Goal: Task Accomplishment & Management: Manage account settings

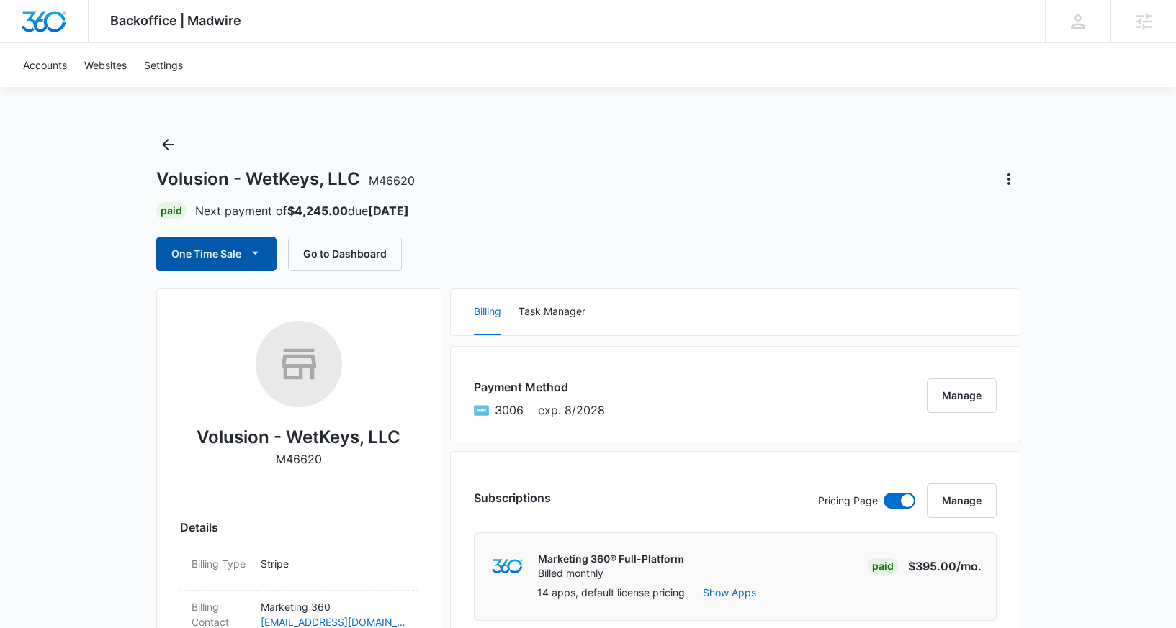
click at [233, 252] on button "One Time Sale" at bounding box center [216, 254] width 120 height 35
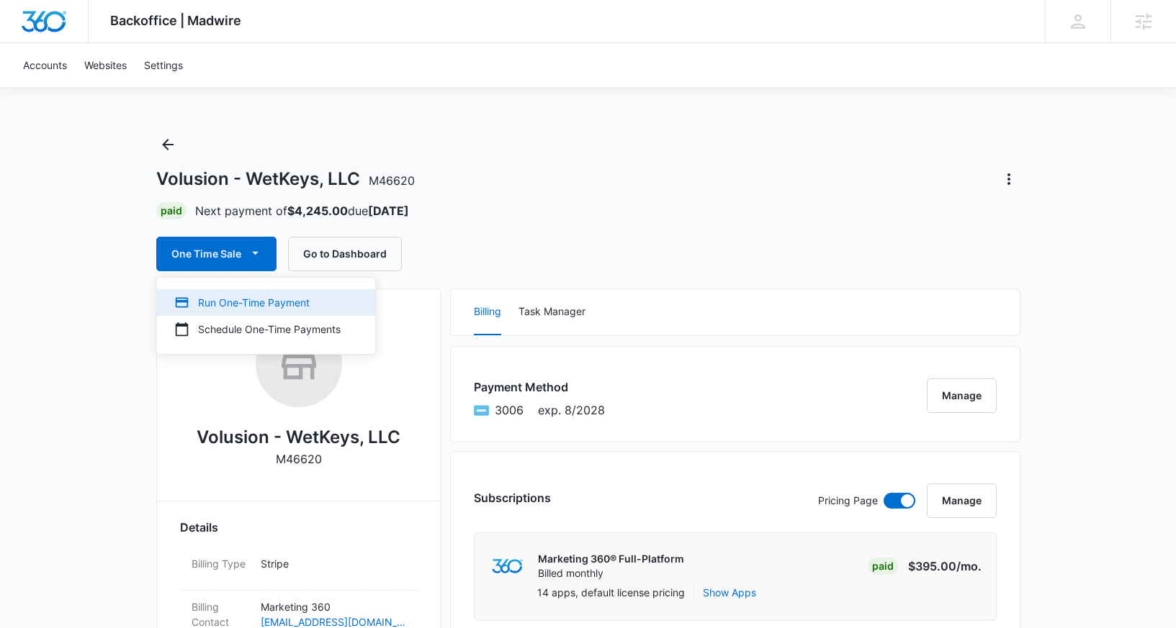
click at [253, 300] on div "Run One-Time Payment" at bounding box center [257, 302] width 166 height 15
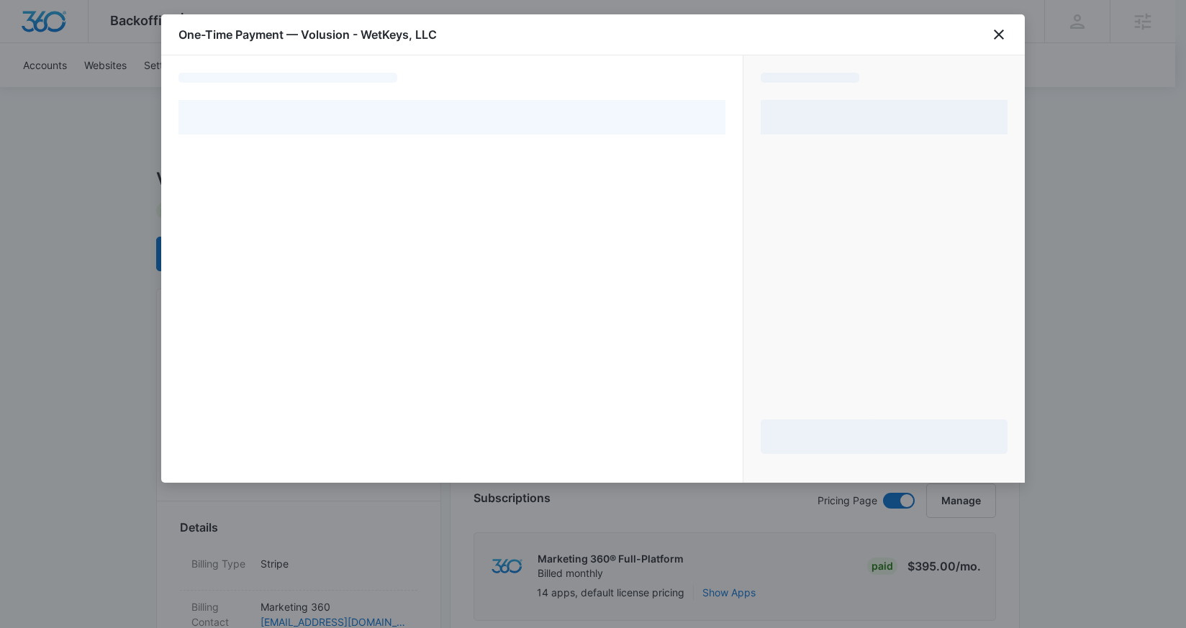
select select "pm_1O0OxgA4n8RTgNjUSVsNmqNG"
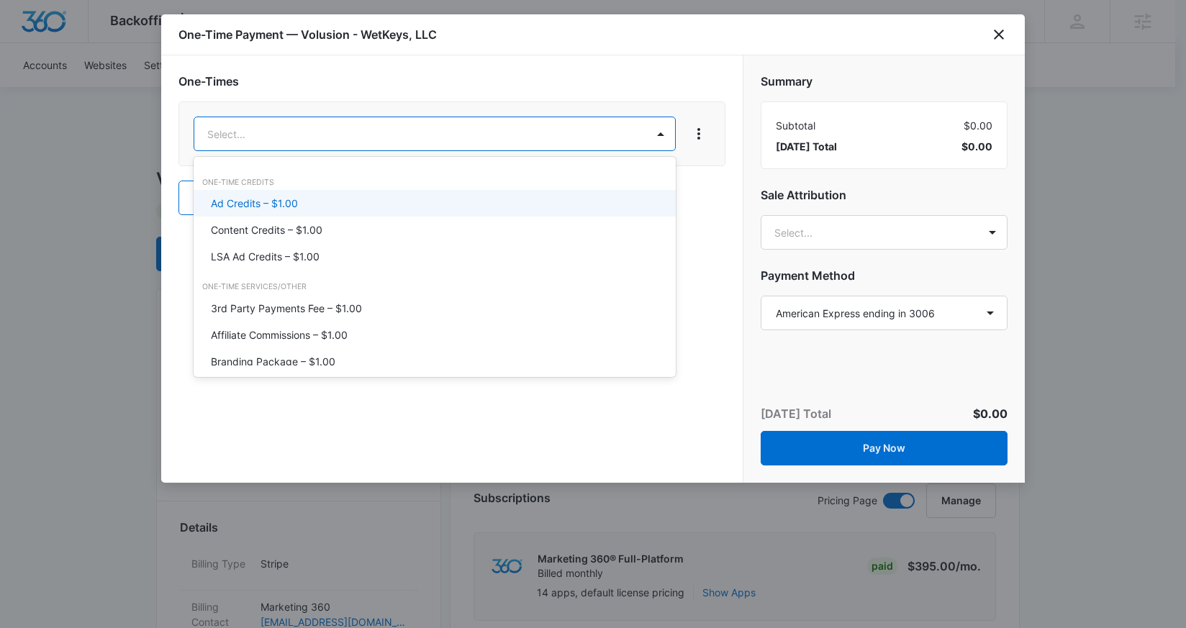
click at [324, 204] on div "Ad Credits – $1.00" at bounding box center [433, 203] width 445 height 15
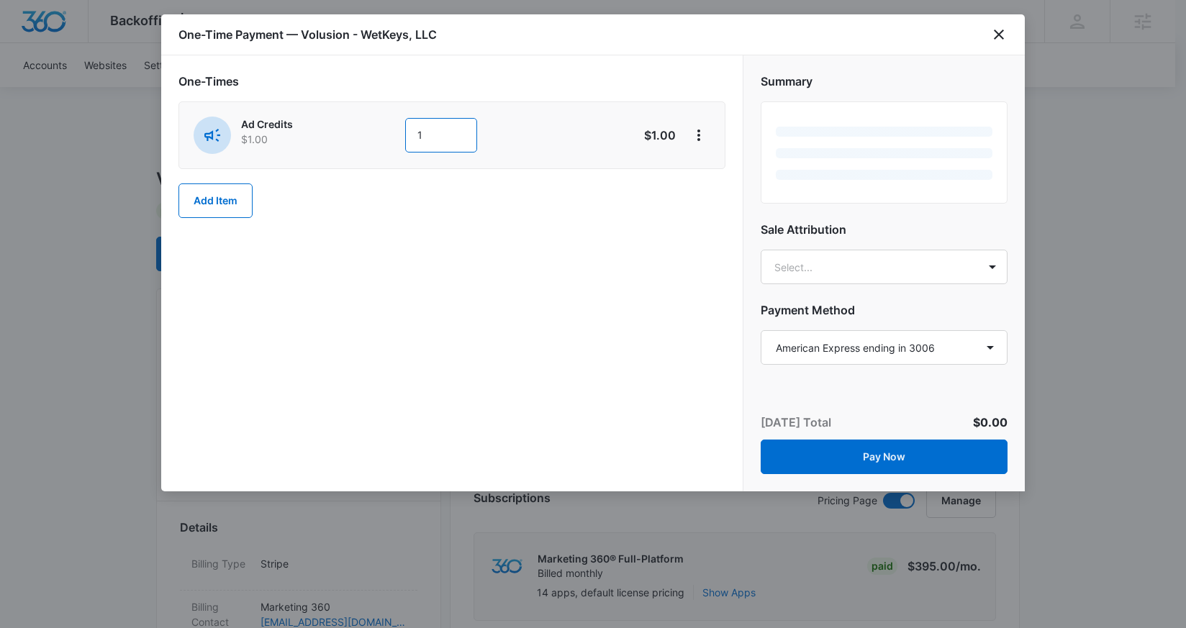
click at [433, 137] on input "1" at bounding box center [441, 135] width 72 height 35
type input "625"
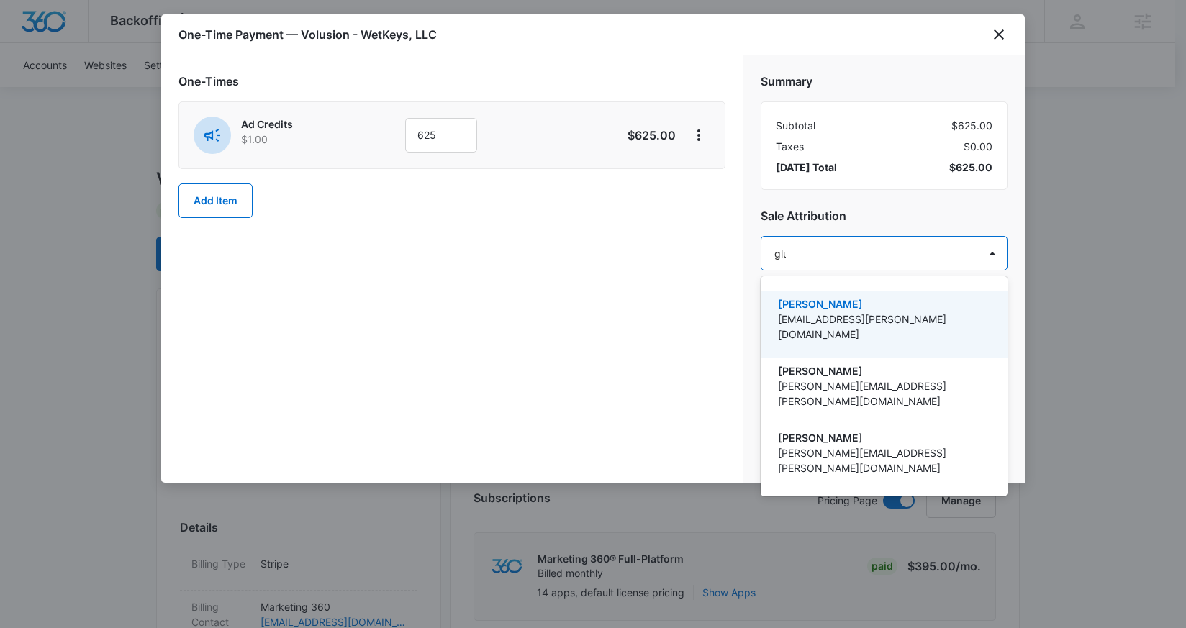
type input "[PERSON_NAME]"
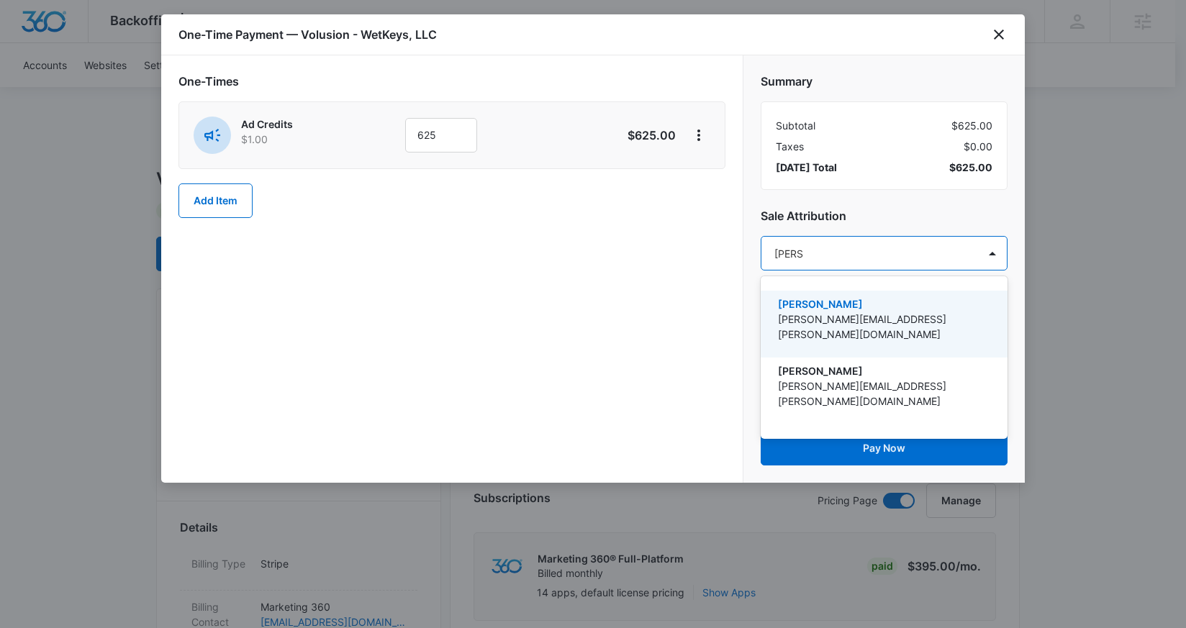
click at [878, 312] on p "[PERSON_NAME][EMAIL_ADDRESS][PERSON_NAME][DOMAIN_NAME]" at bounding box center [882, 327] width 209 height 30
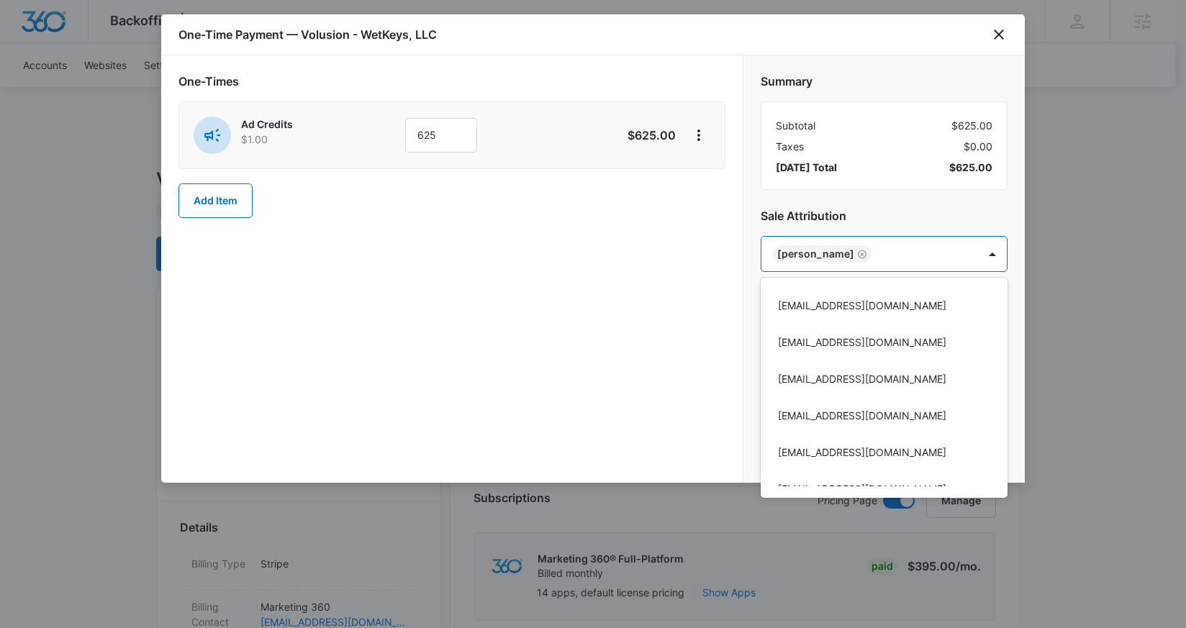
click at [883, 197] on div at bounding box center [593, 314] width 1186 height 628
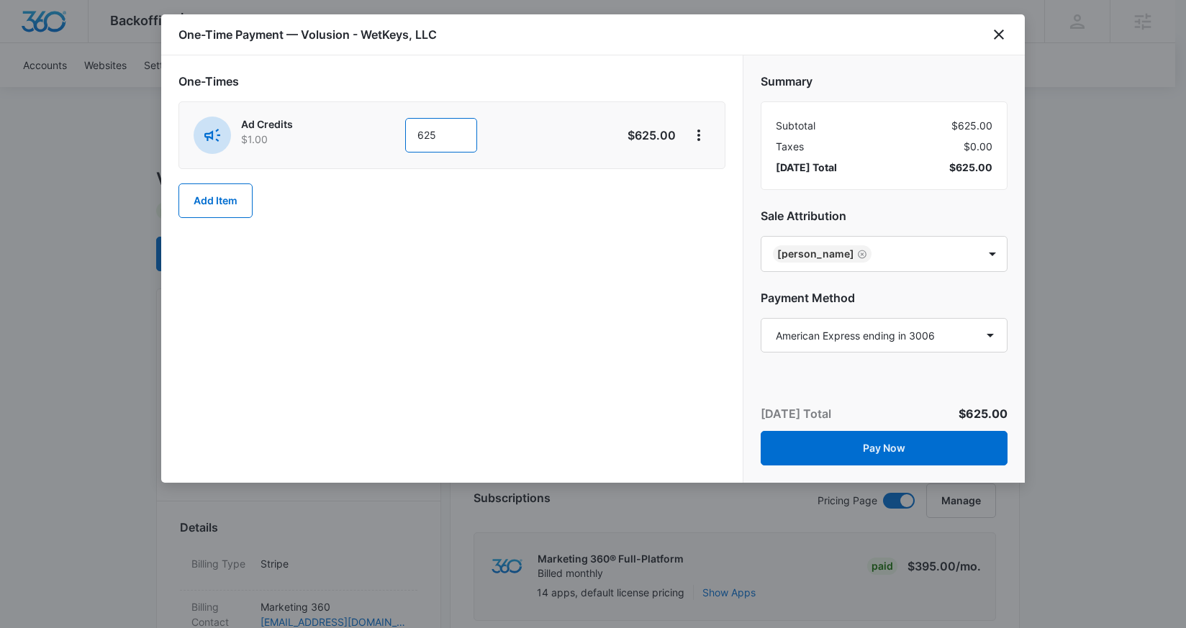
click at [445, 135] on input "625" at bounding box center [441, 135] width 72 height 35
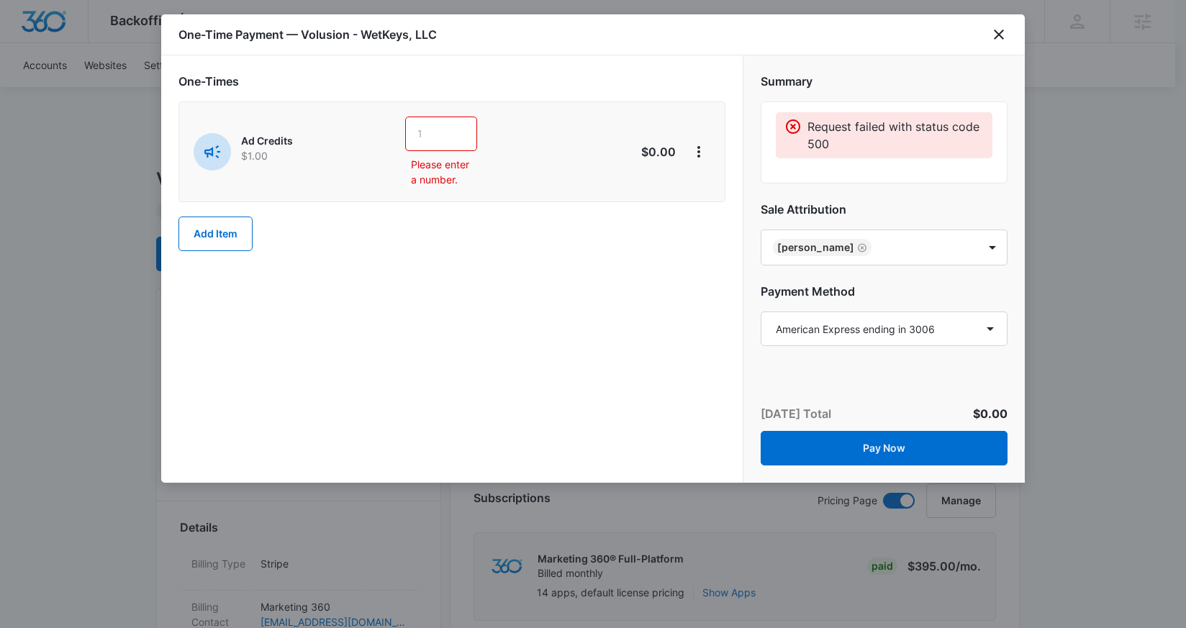
click at [451, 130] on div at bounding box center [457, 134] width 23 height 35
click at [446, 134] on div at bounding box center [457, 134] width 23 height 35
click at [401, 138] on div "Ad Credits $1.00 Please enter a number." at bounding box center [401, 152] width 415 height 71
click at [429, 127] on input "text" at bounding box center [441, 134] width 72 height 35
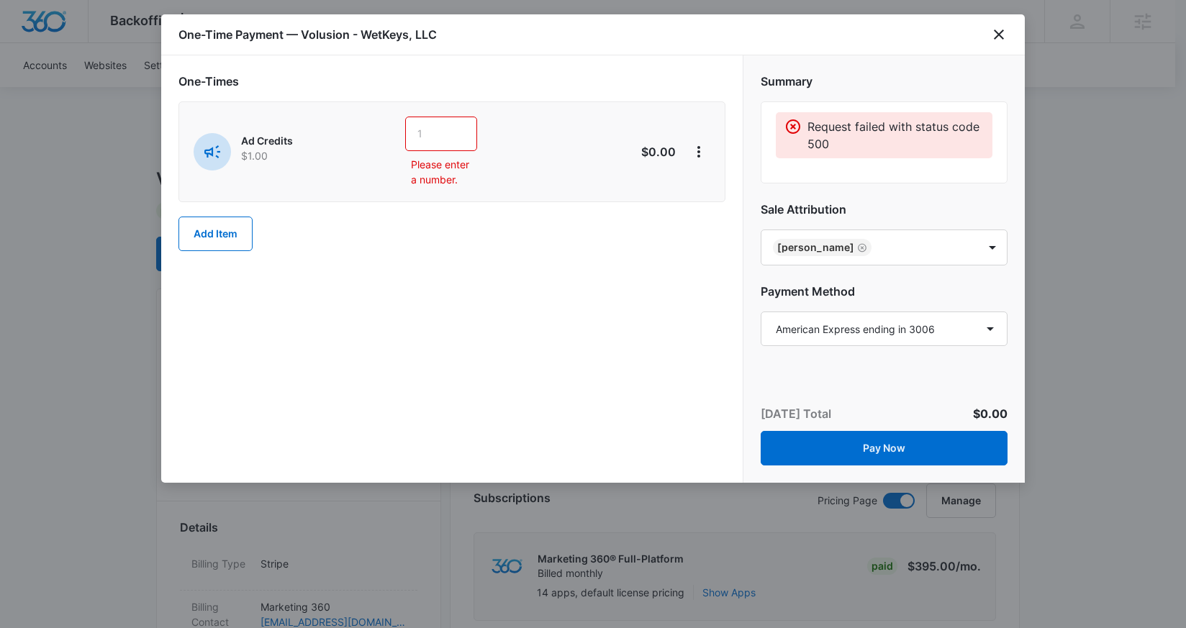
click at [427, 132] on input "text" at bounding box center [441, 134] width 72 height 35
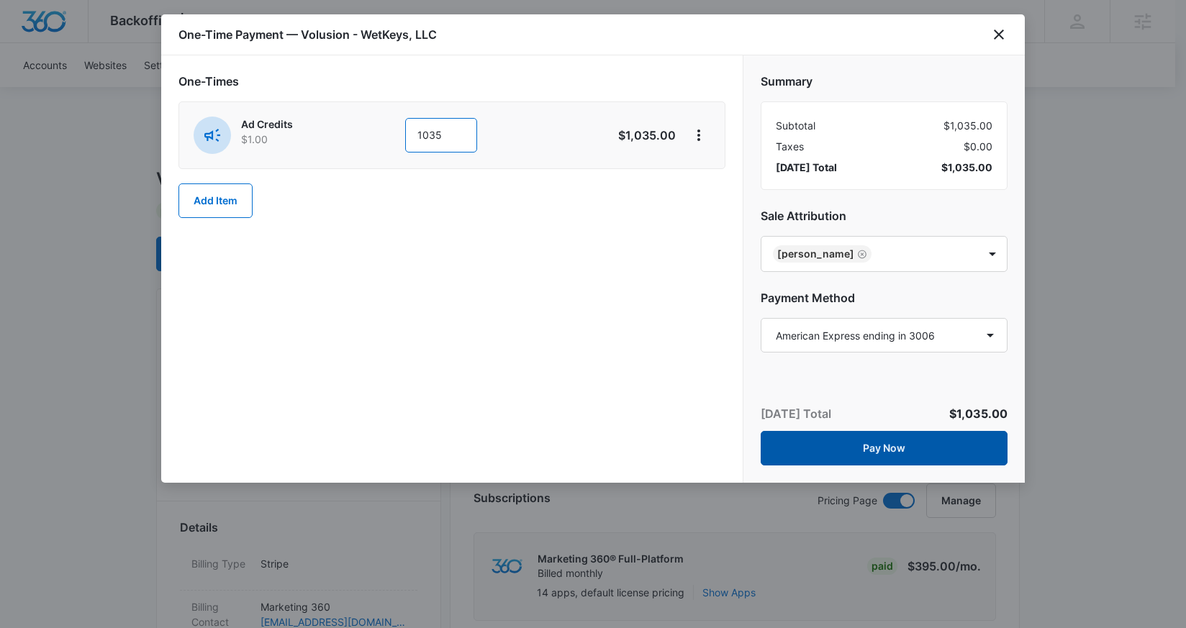
type input "1035"
click at [916, 460] on button "Pay Now" at bounding box center [884, 448] width 247 height 35
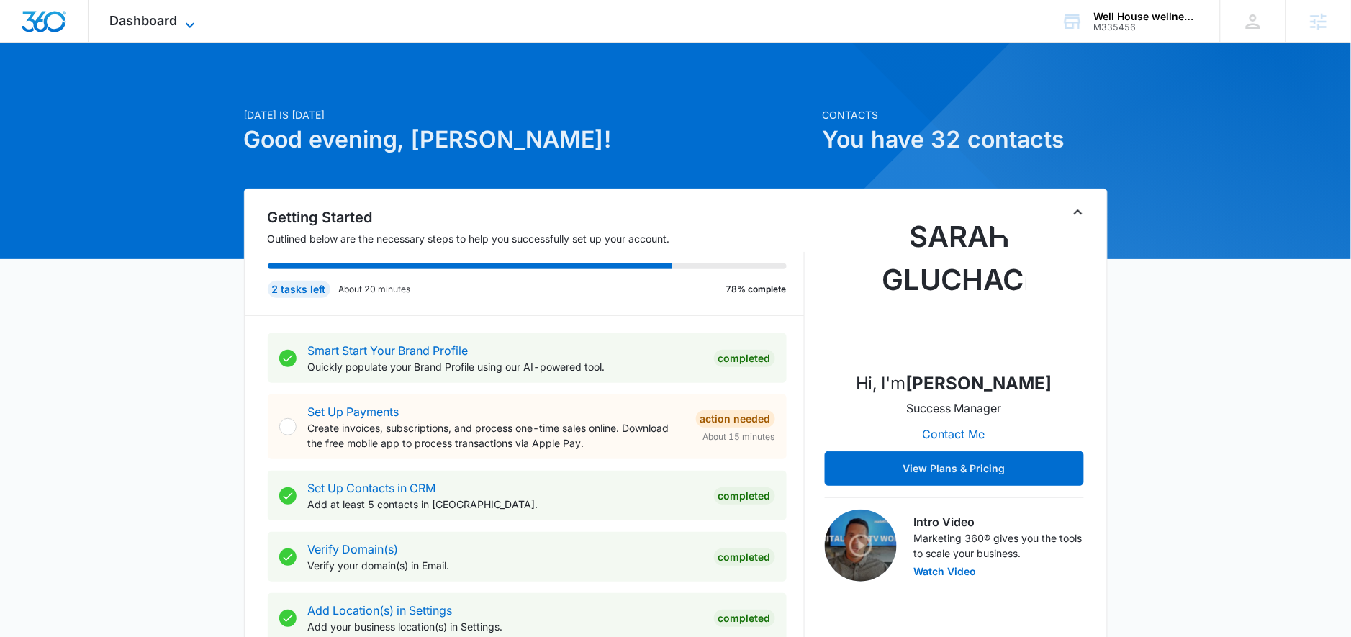
click at [158, 13] on span "Dashboard" at bounding box center [144, 20] width 68 height 15
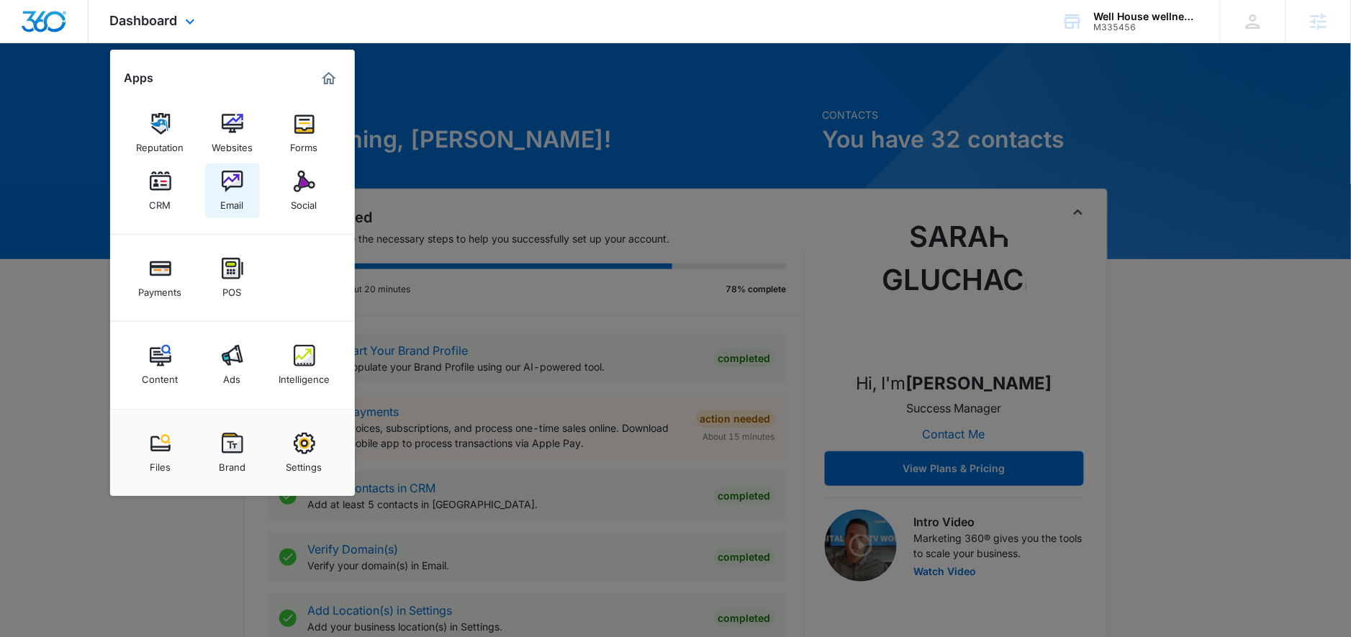
click at [228, 196] on div "Email" at bounding box center [232, 201] width 23 height 19
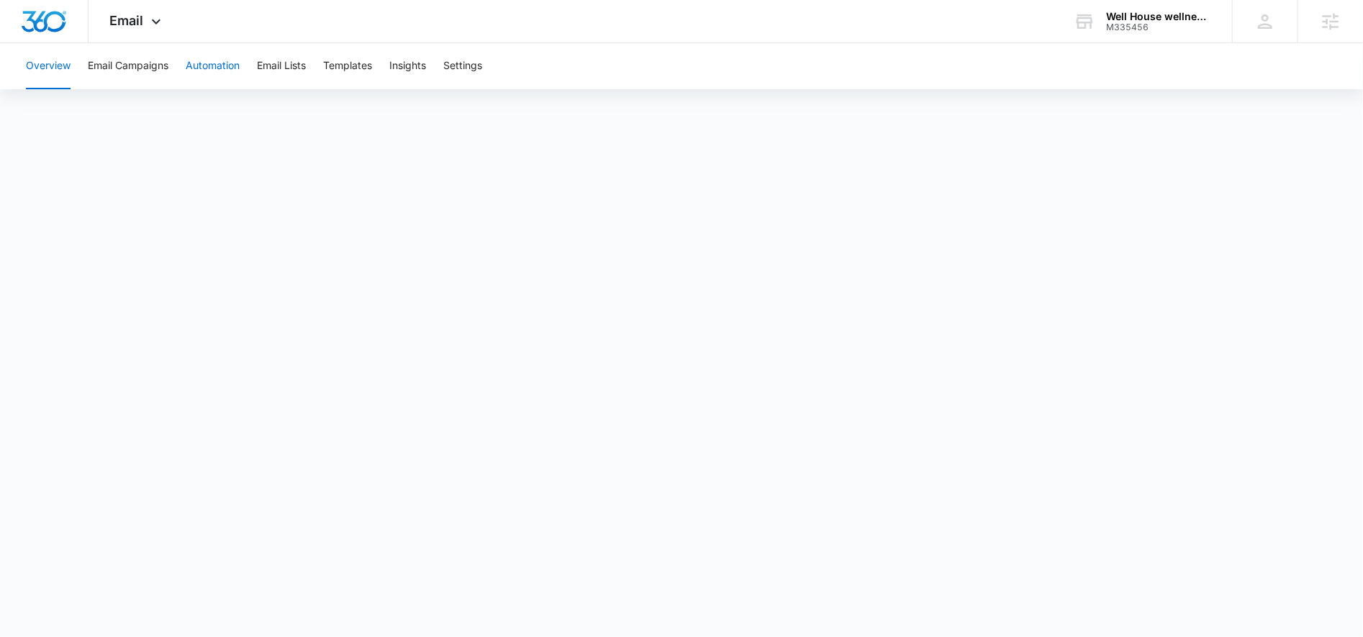
click at [208, 75] on button "Automation" at bounding box center [213, 66] width 54 height 46
click at [133, 56] on button "Email Campaigns" at bounding box center [128, 66] width 81 height 46
click at [121, 12] on div "Email Apps Reputation Websites Forms CRM Email Social Payments POS Content Ads …" at bounding box center [138, 21] width 98 height 42
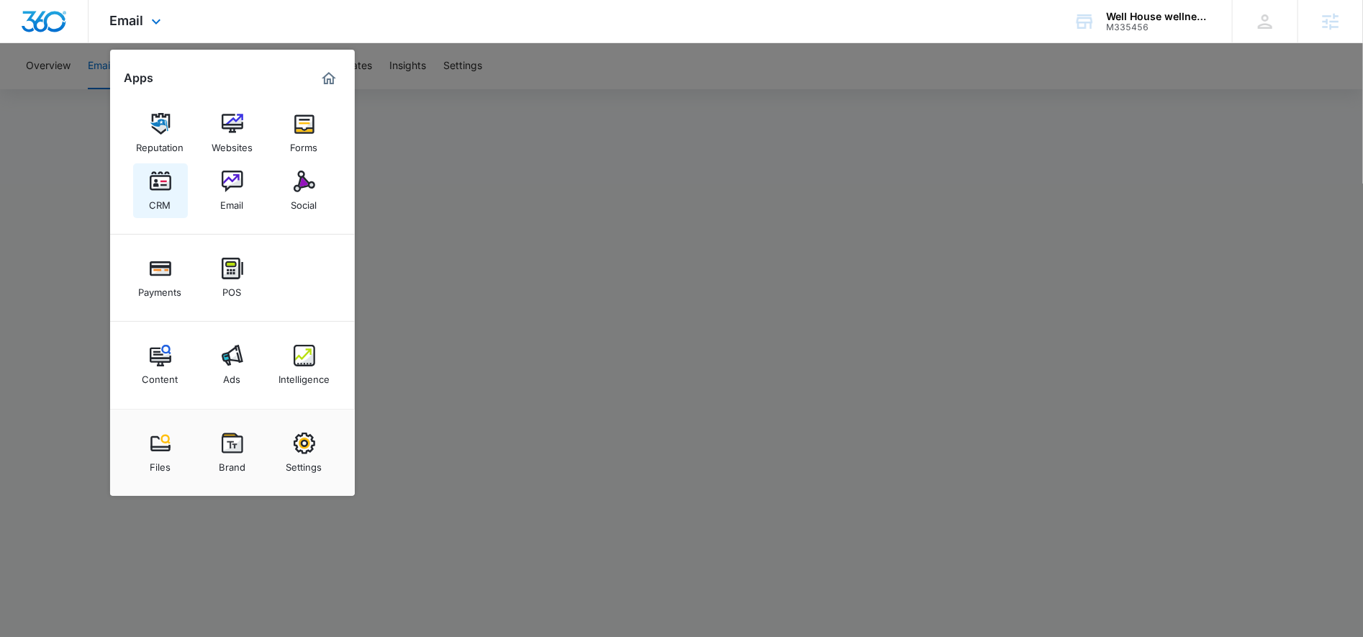
click at [150, 180] on img at bounding box center [161, 182] width 22 height 22
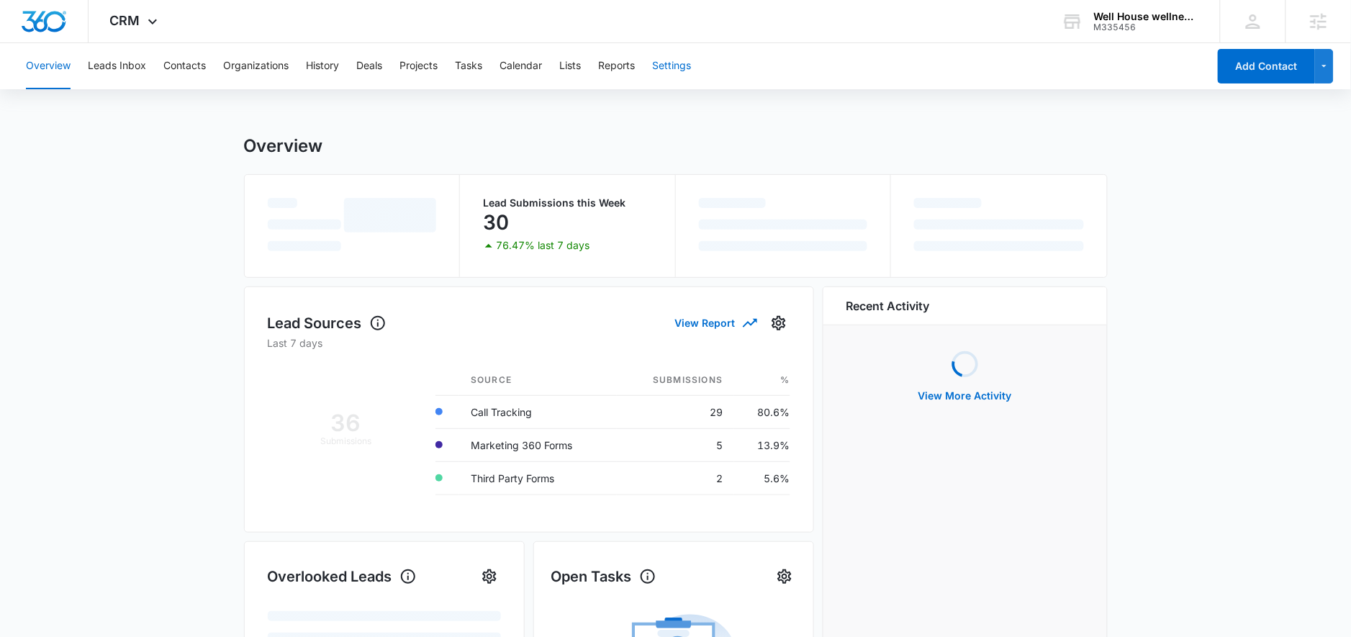
click at [677, 61] on button "Settings" at bounding box center [671, 66] width 39 height 46
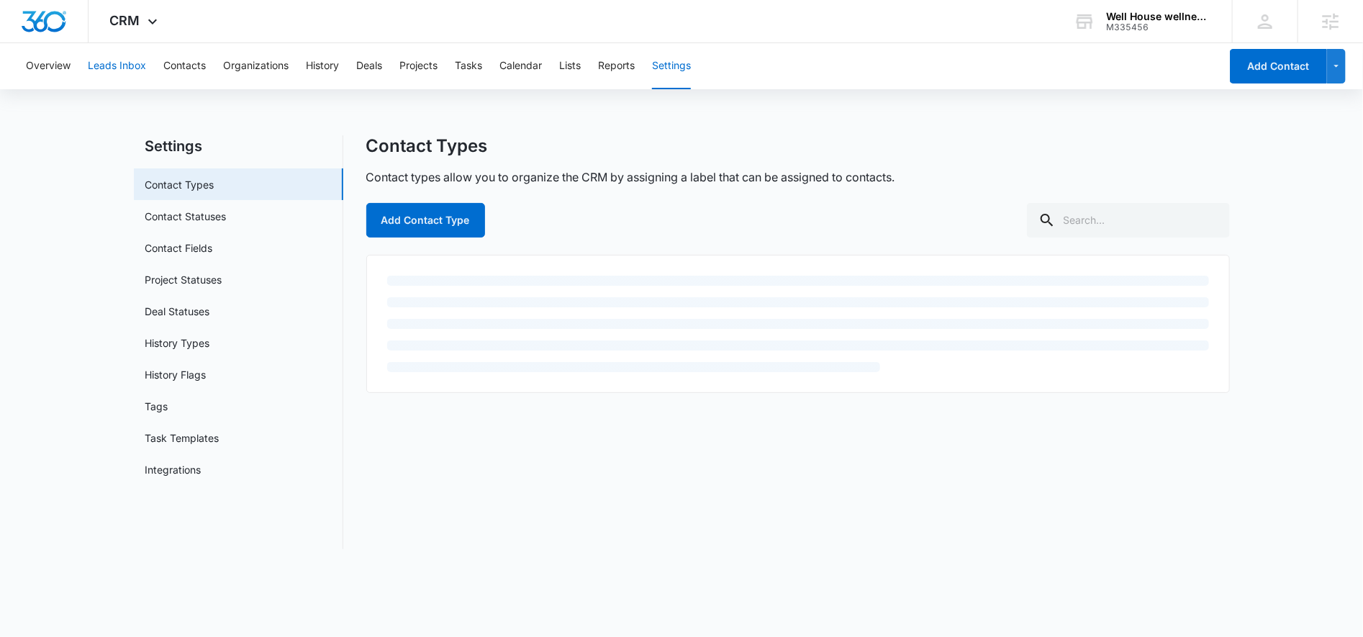
click at [137, 63] on button "Leads Inbox" at bounding box center [117, 66] width 58 height 46
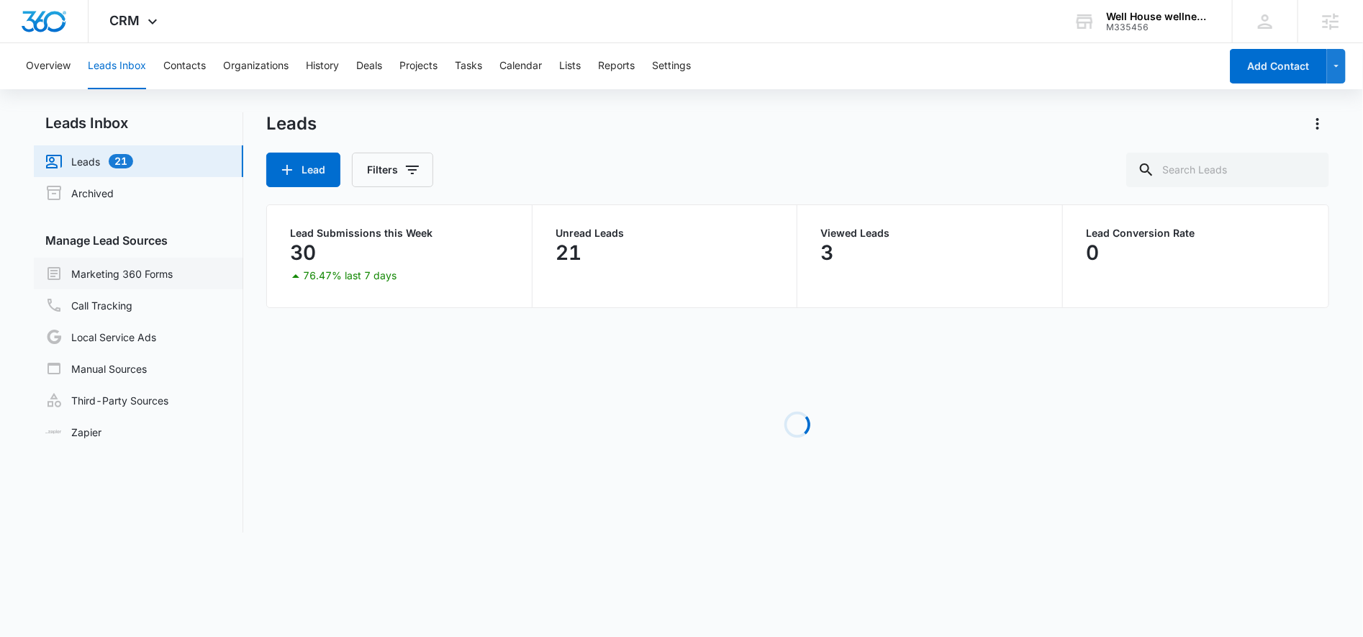
click at [173, 271] on link "Marketing 360 Forms" at bounding box center [108, 273] width 127 height 17
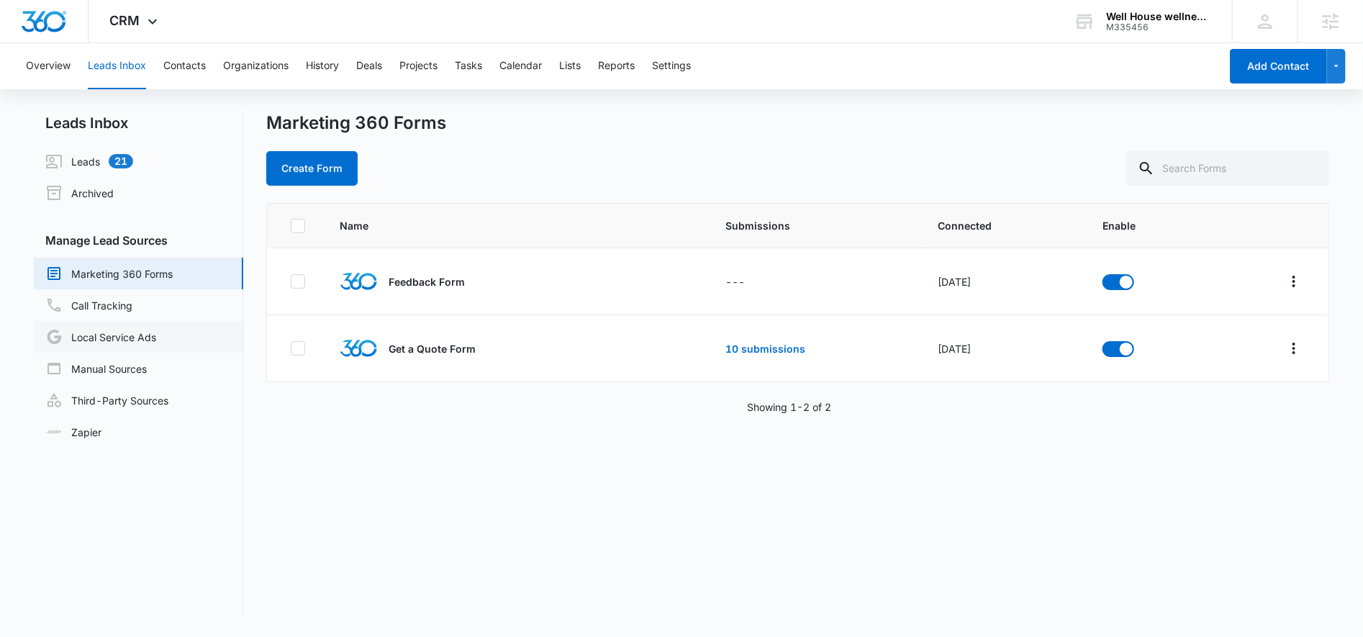
click at [137, 333] on link "Local Service Ads" at bounding box center [100, 336] width 111 height 17
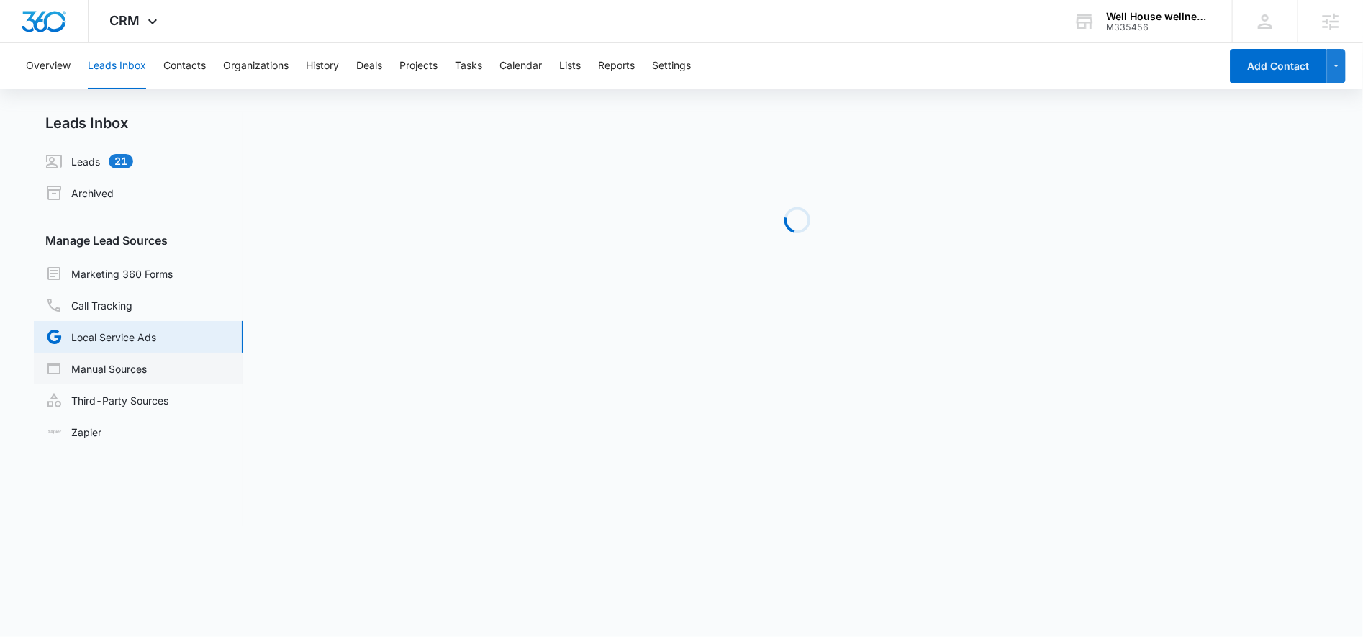
click at [144, 377] on link "Manual Sources" at bounding box center [96, 368] width 102 height 17
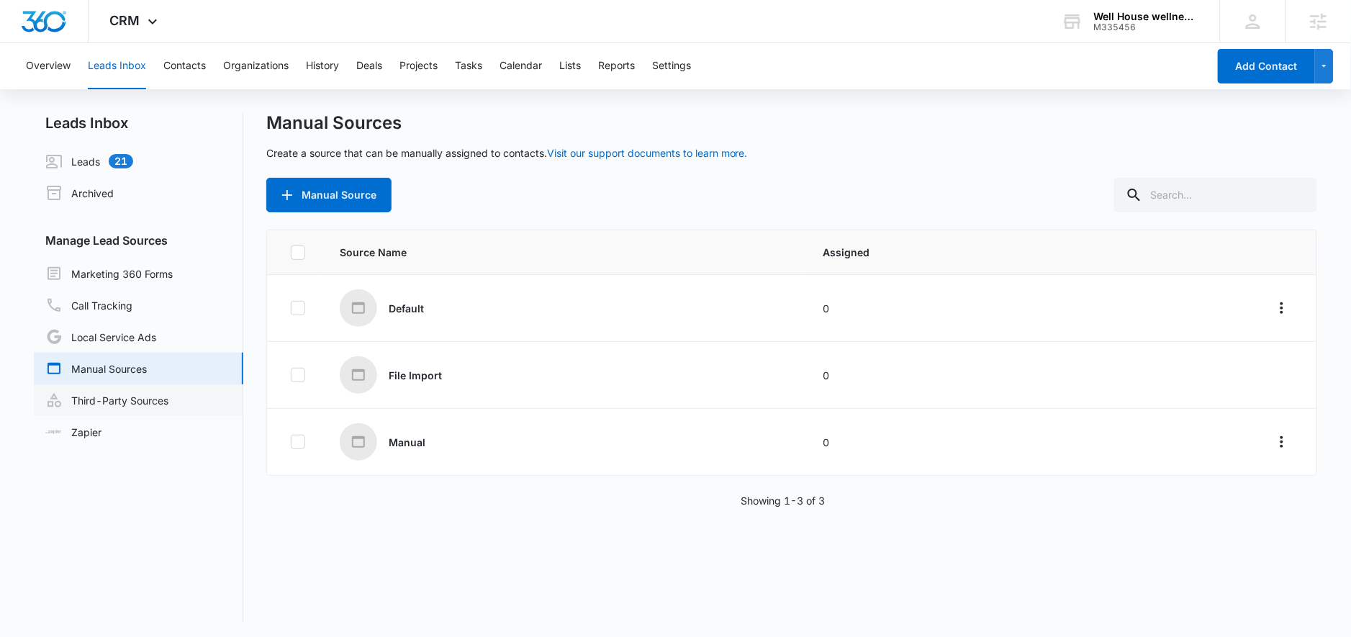
click at [144, 403] on link "Third-Party Sources" at bounding box center [106, 400] width 123 height 17
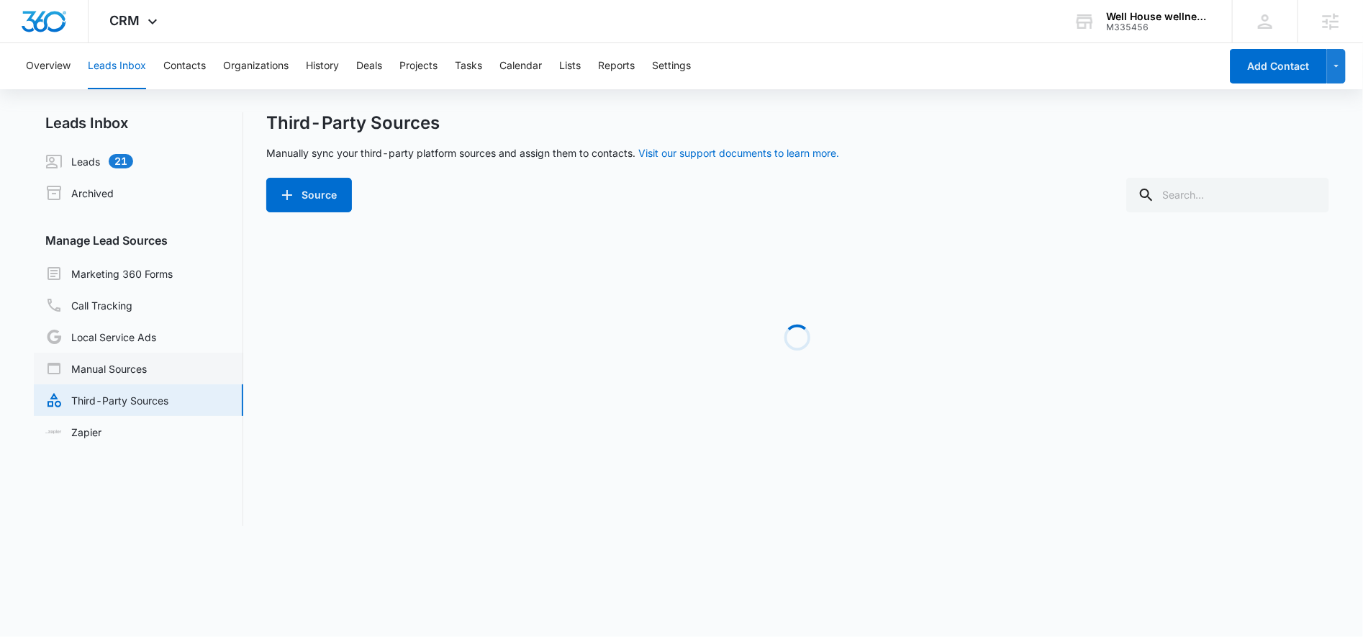
click at [147, 371] on link "Manual Sources" at bounding box center [96, 368] width 102 height 17
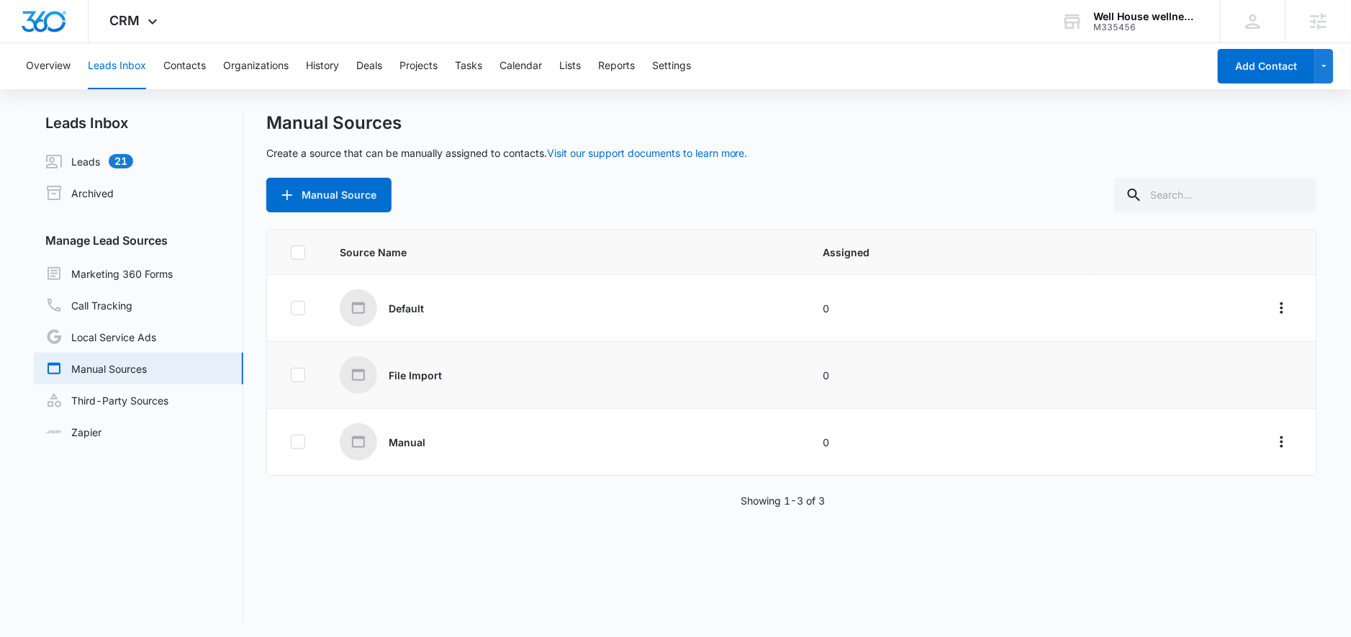
scroll to position [2, 0]
click at [144, 389] on link "Third-Party Sources" at bounding box center [106, 397] width 123 height 17
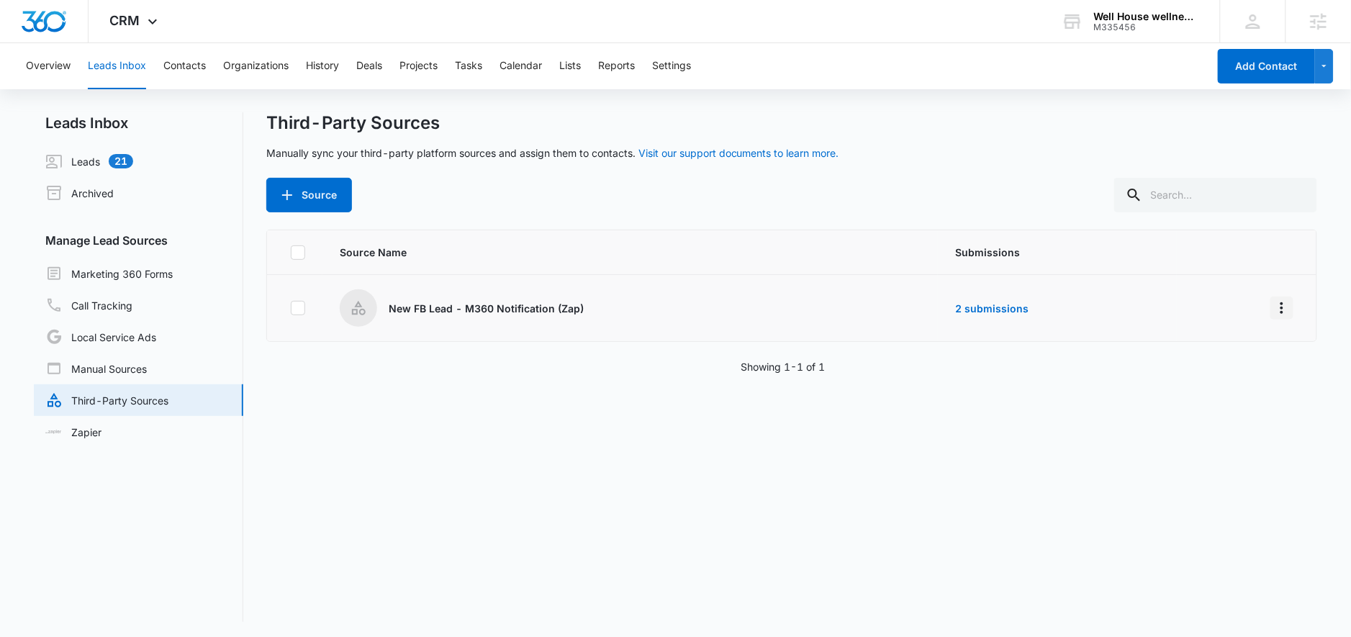
drag, startPoint x: 1244, startPoint y: 302, endPoint x: 1271, endPoint y: 303, distance: 27.4
click at [1254, 302] on td at bounding box center [1247, 308] width 140 height 67
click at [1281, 303] on icon "Overflow Menu" at bounding box center [1282, 308] width 3 height 12
click at [1182, 389] on div "Submission Rules" at bounding box center [1205, 391] width 81 height 10
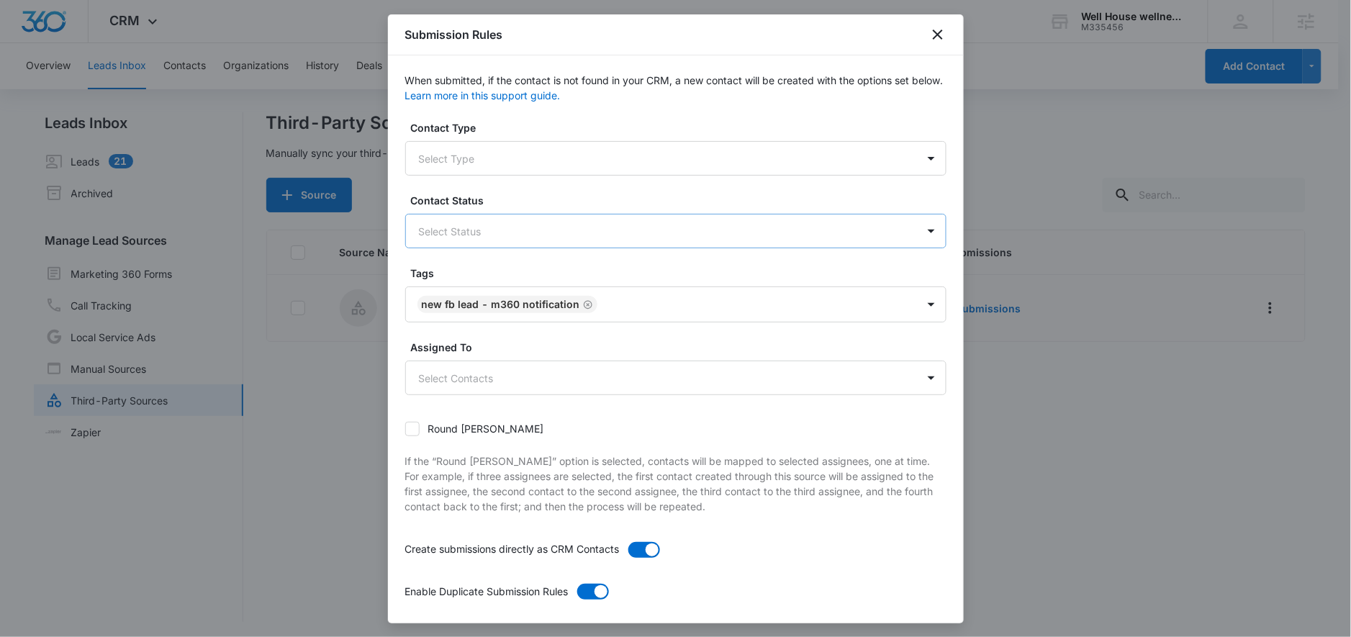
click at [564, 230] on div at bounding box center [658, 231] width 479 height 18
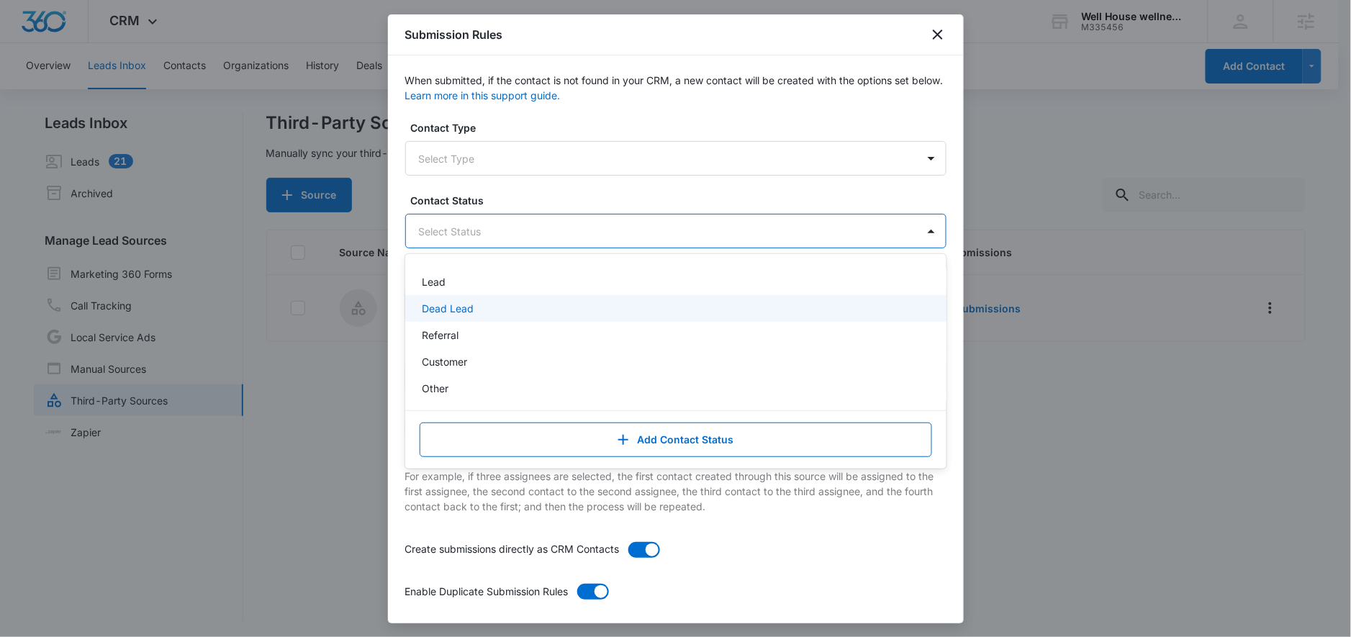
click at [488, 276] on div "Lead" at bounding box center [675, 281] width 504 height 15
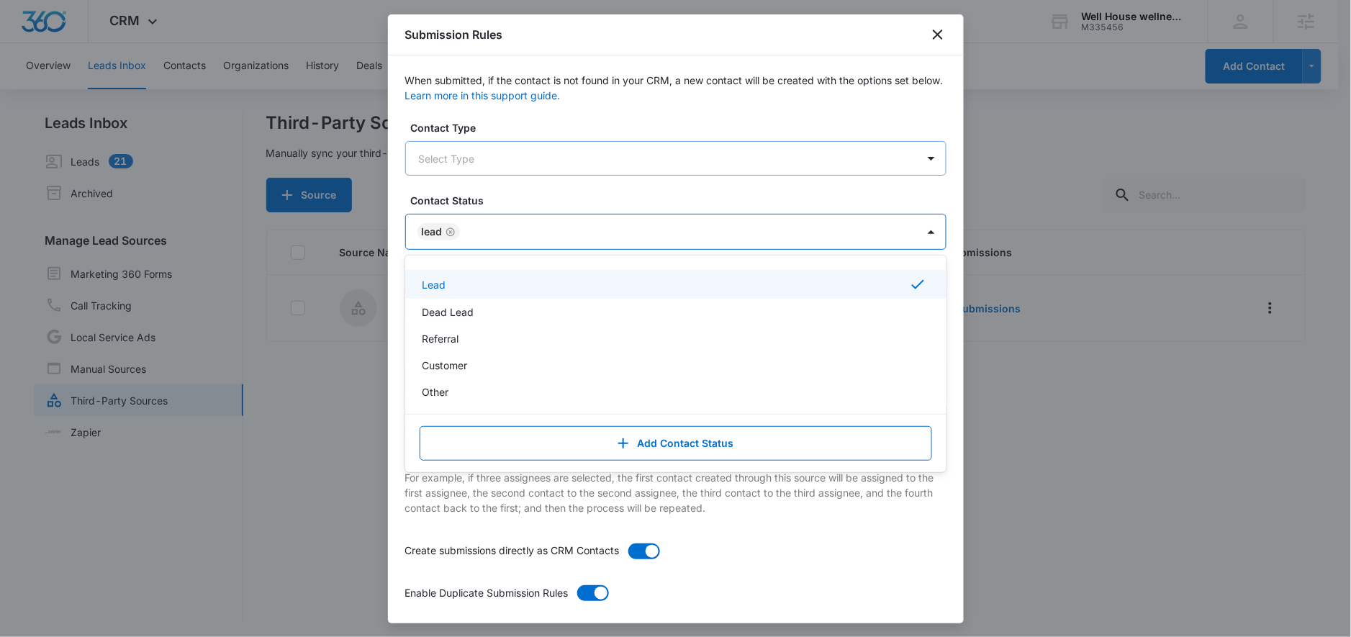
click at [486, 162] on div at bounding box center [658, 159] width 479 height 18
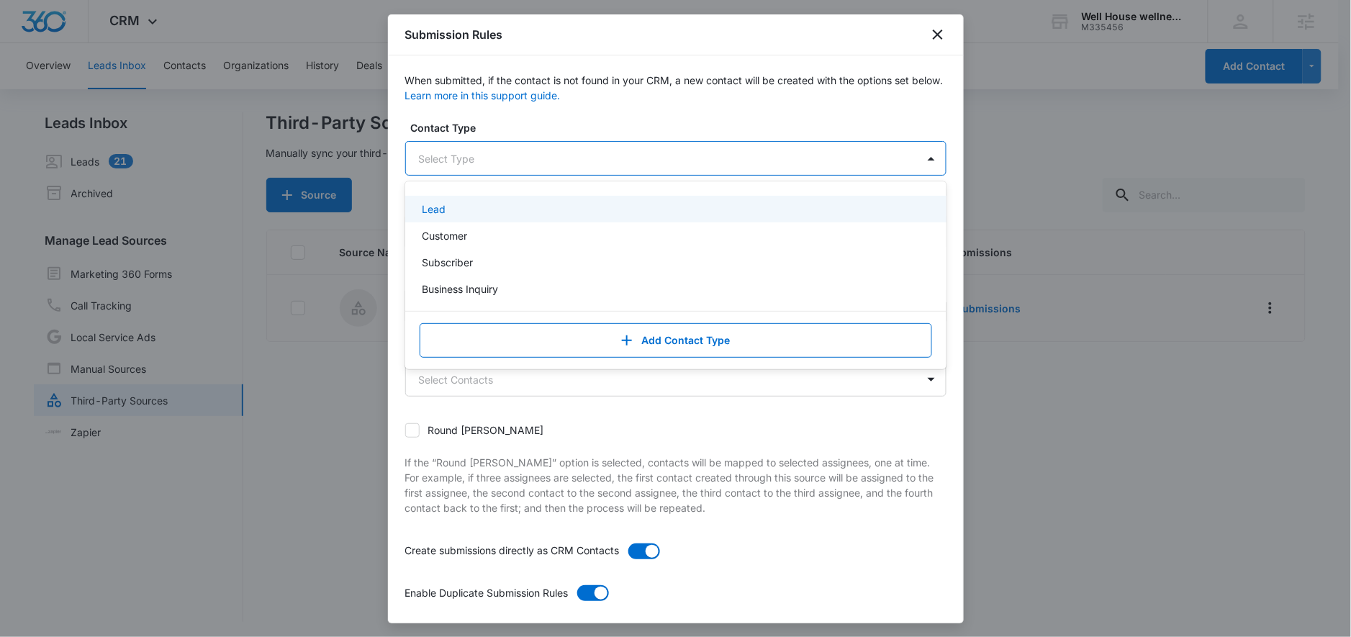
click at [500, 208] on div "Lead" at bounding box center [675, 209] width 504 height 15
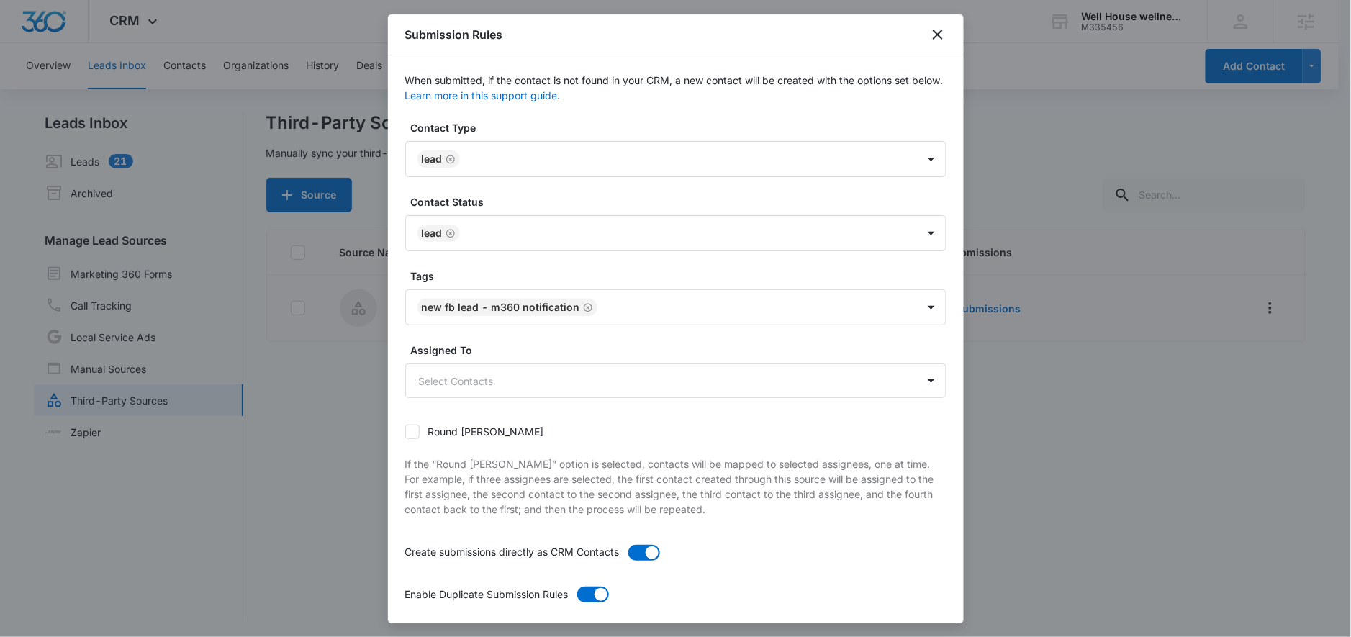
click at [603, 128] on label "Contact Type" at bounding box center [681, 127] width 541 height 15
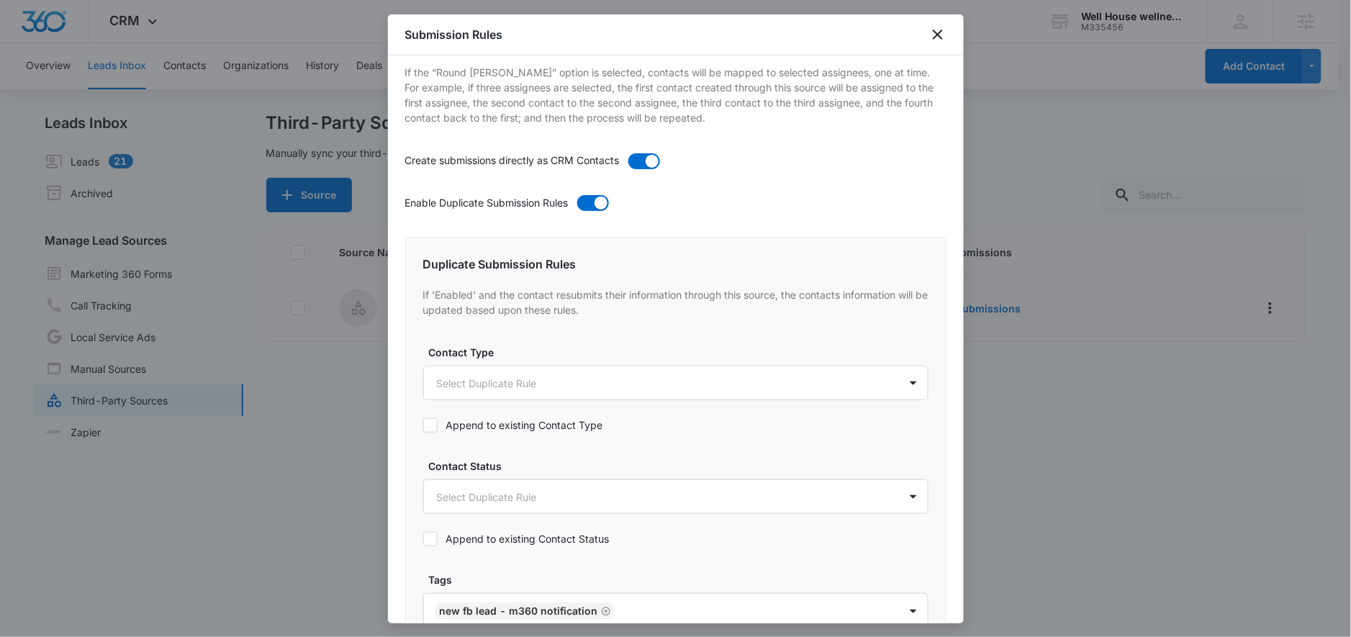
scroll to position [487, 0]
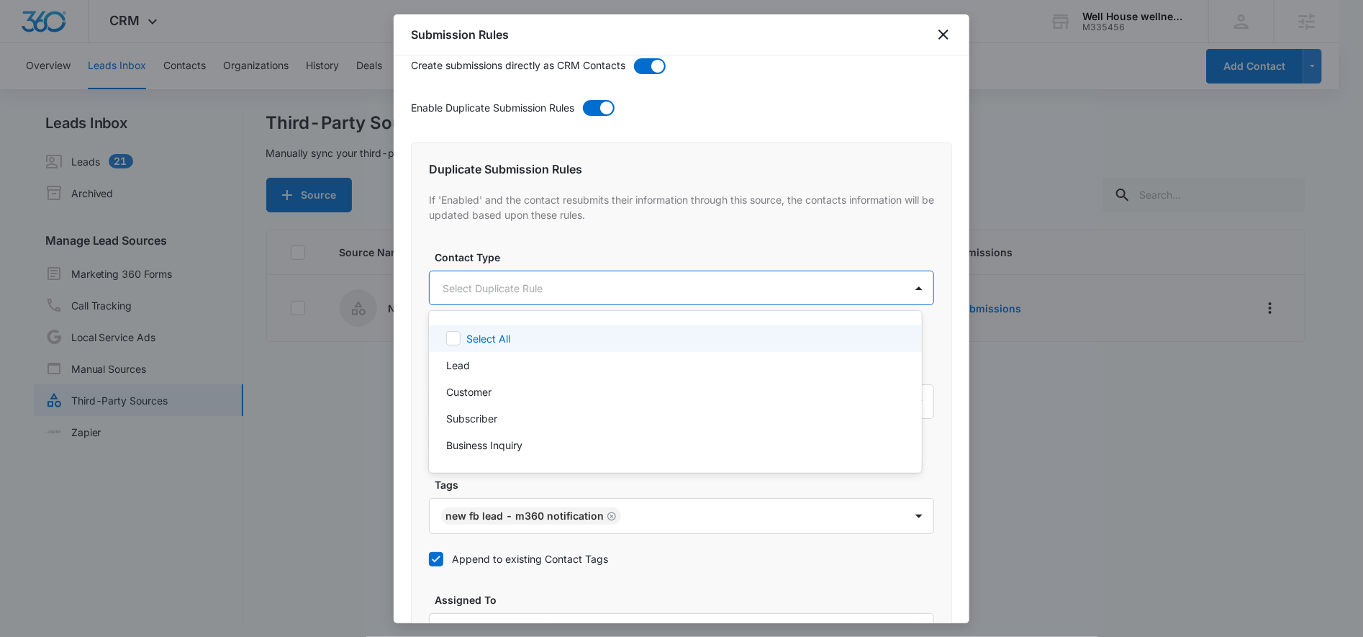
click at [546, 289] on body "CRM Apps Reputation Websites Forms CRM Email Social Payments POS Content Ads In…" at bounding box center [681, 318] width 1363 height 637
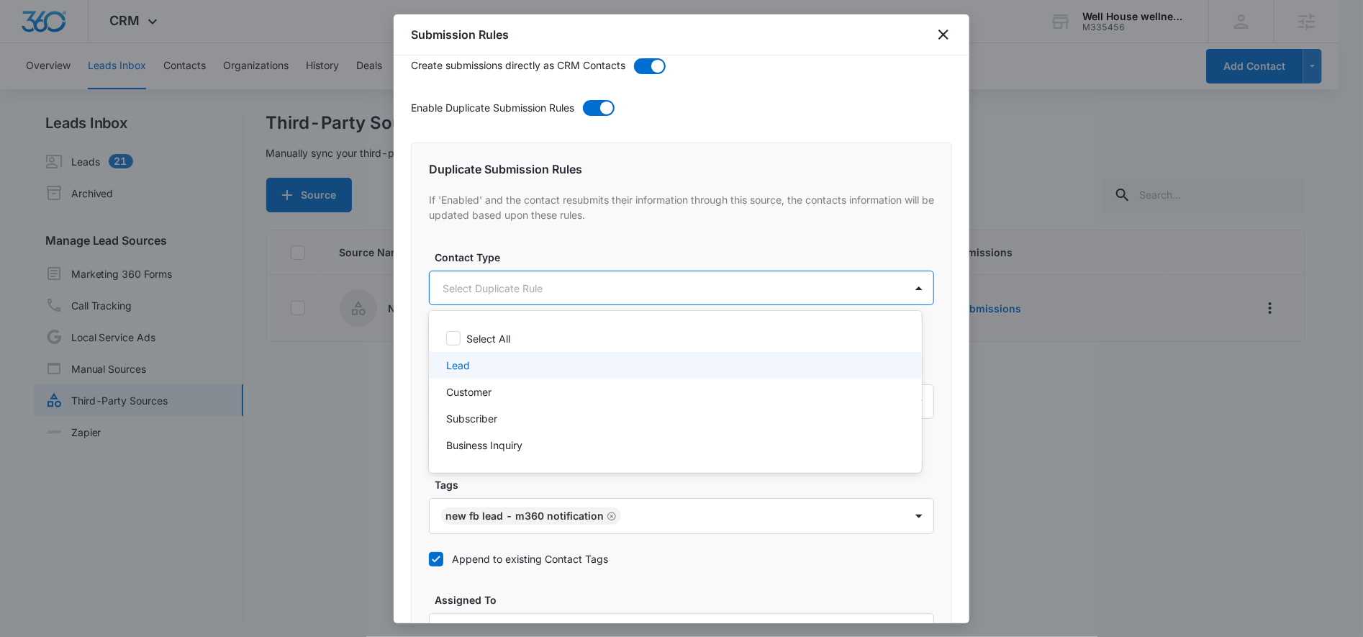
click at [514, 369] on div "Lead" at bounding box center [674, 365] width 456 height 15
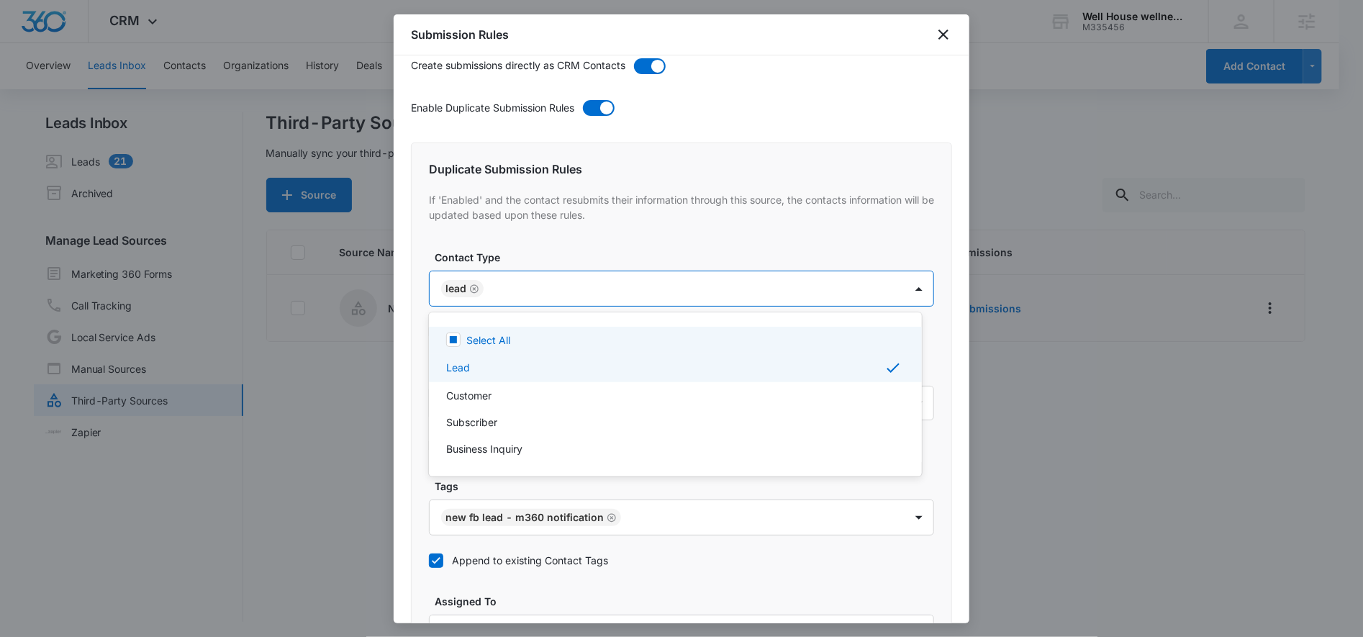
click at [563, 248] on div at bounding box center [681, 318] width 1363 height 637
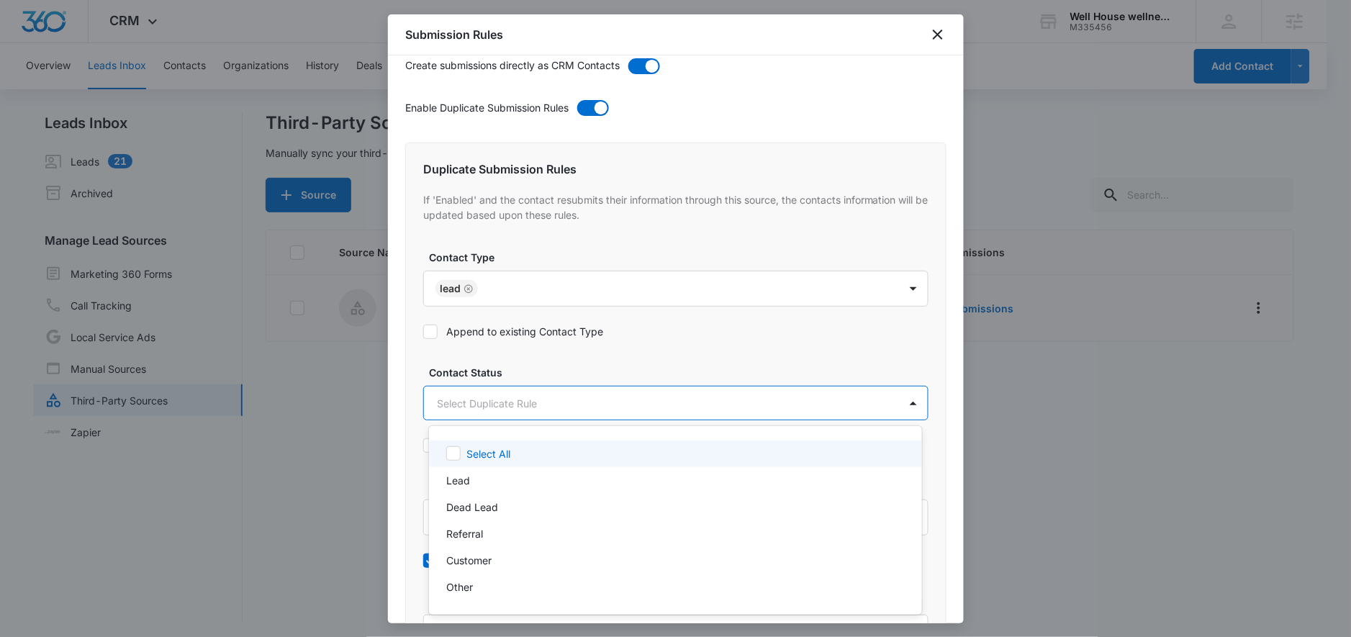
click at [549, 400] on body "CRM Apps Reputation Websites Forms CRM Email Social Payments POS Content Ads In…" at bounding box center [675, 318] width 1351 height 637
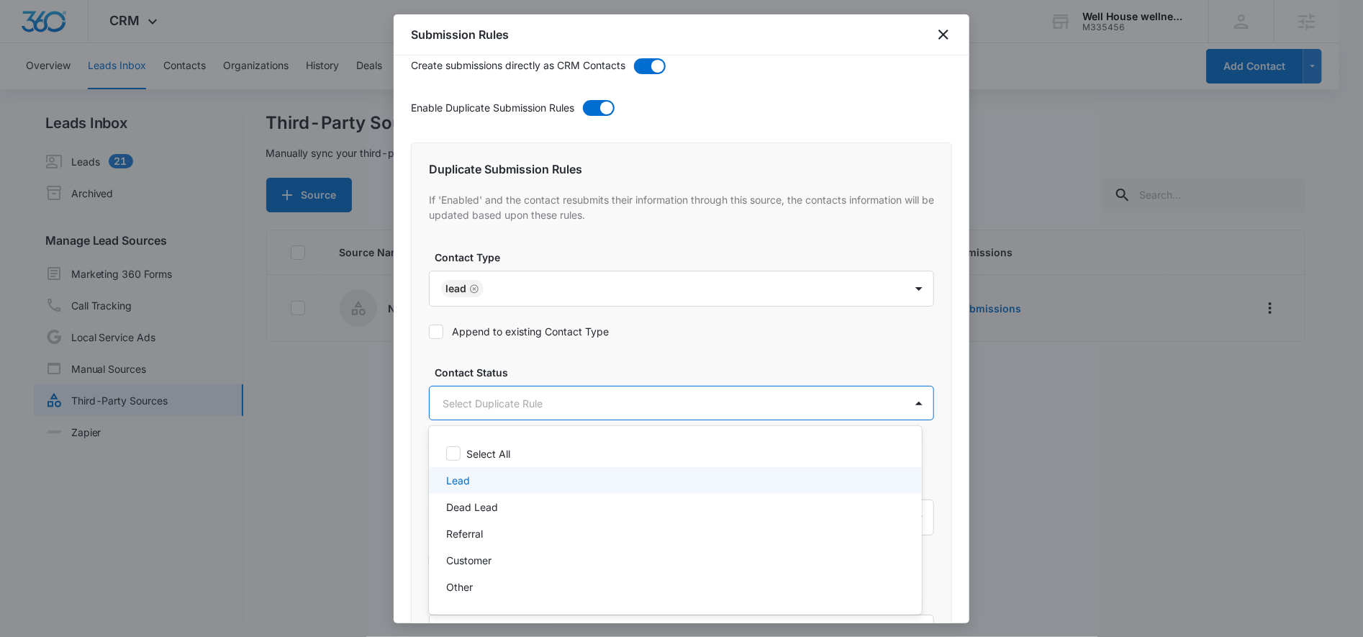
click at [510, 479] on div "Lead" at bounding box center [674, 480] width 456 height 15
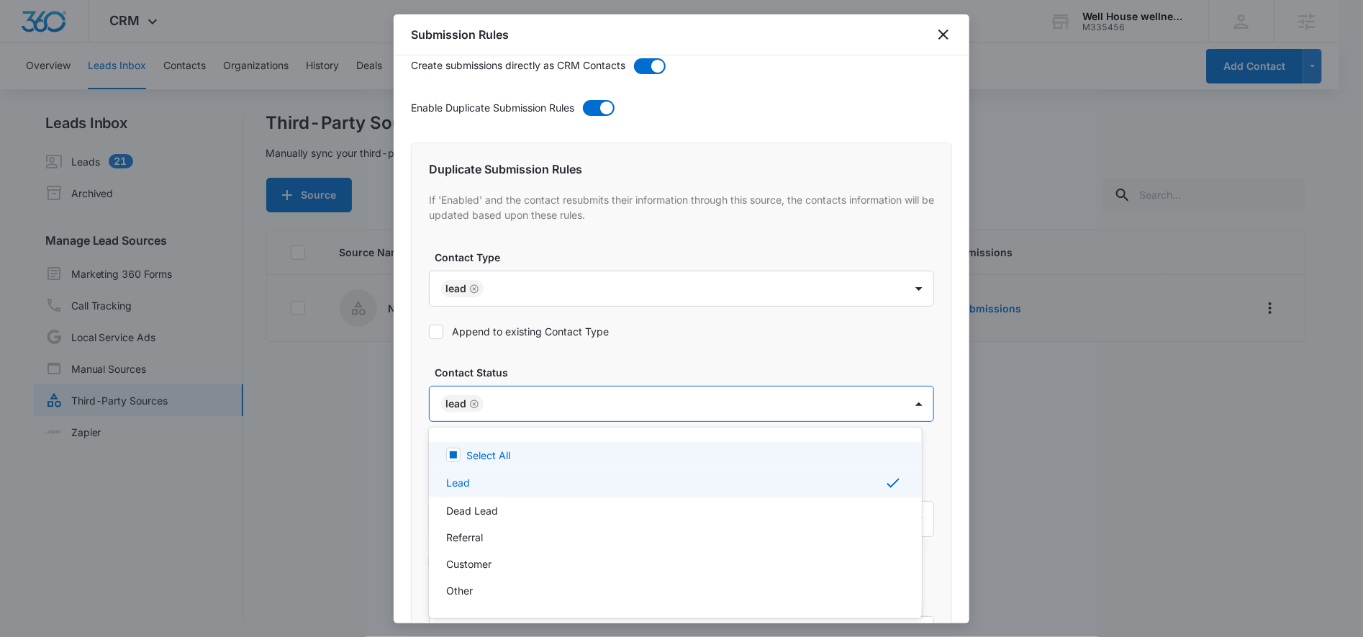
click at [599, 363] on div at bounding box center [681, 318] width 1363 height 637
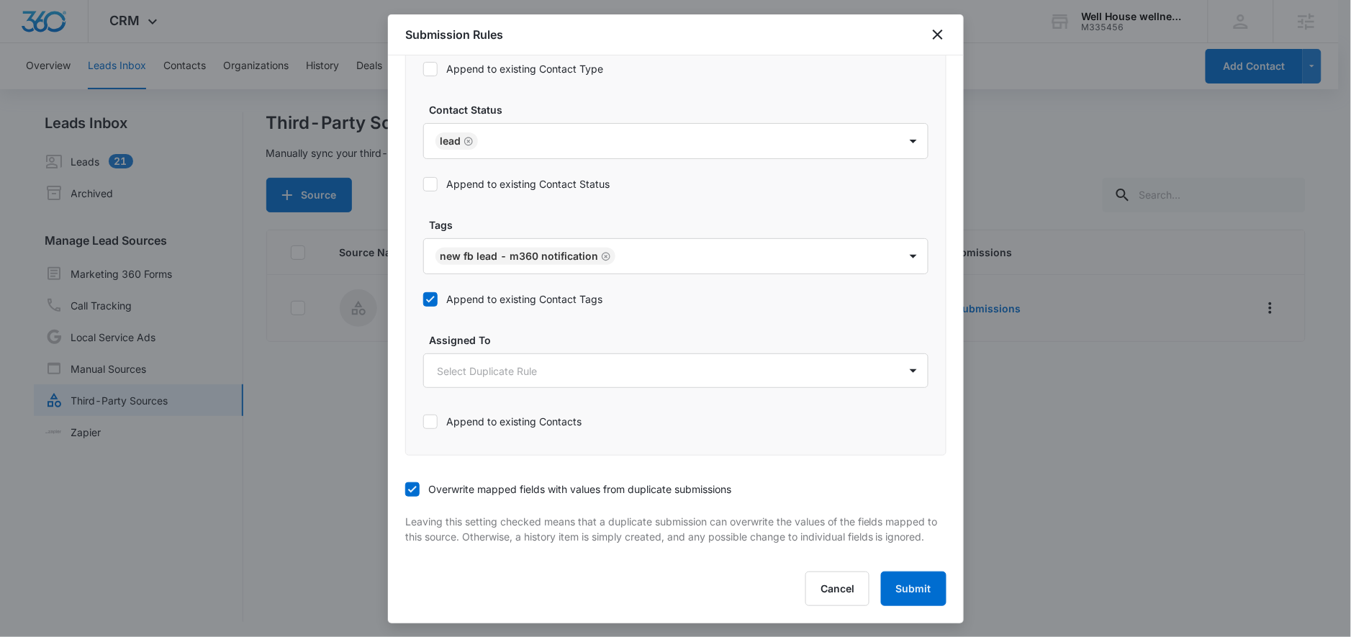
scroll to position [2, 0]
click at [905, 585] on button "Submit" at bounding box center [914, 589] width 66 height 35
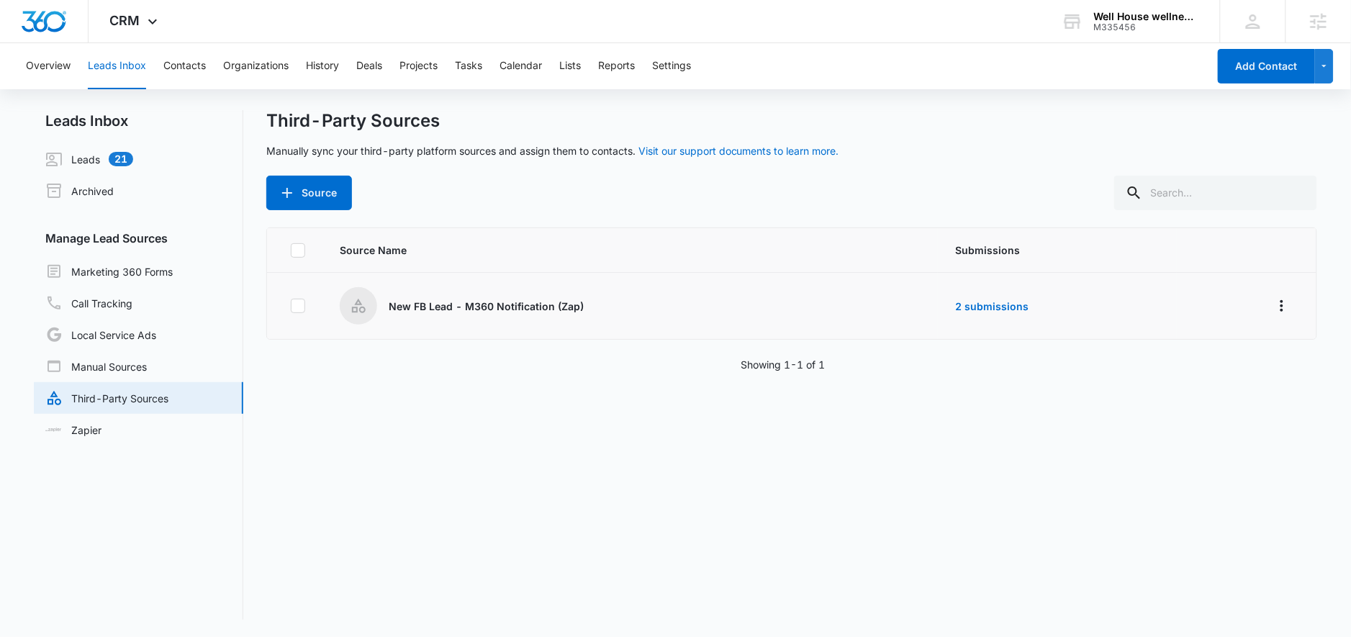
click at [526, 248] on span "Source Name" at bounding box center [630, 250] width 581 height 15
click at [145, 22] on icon at bounding box center [152, 25] width 17 height 17
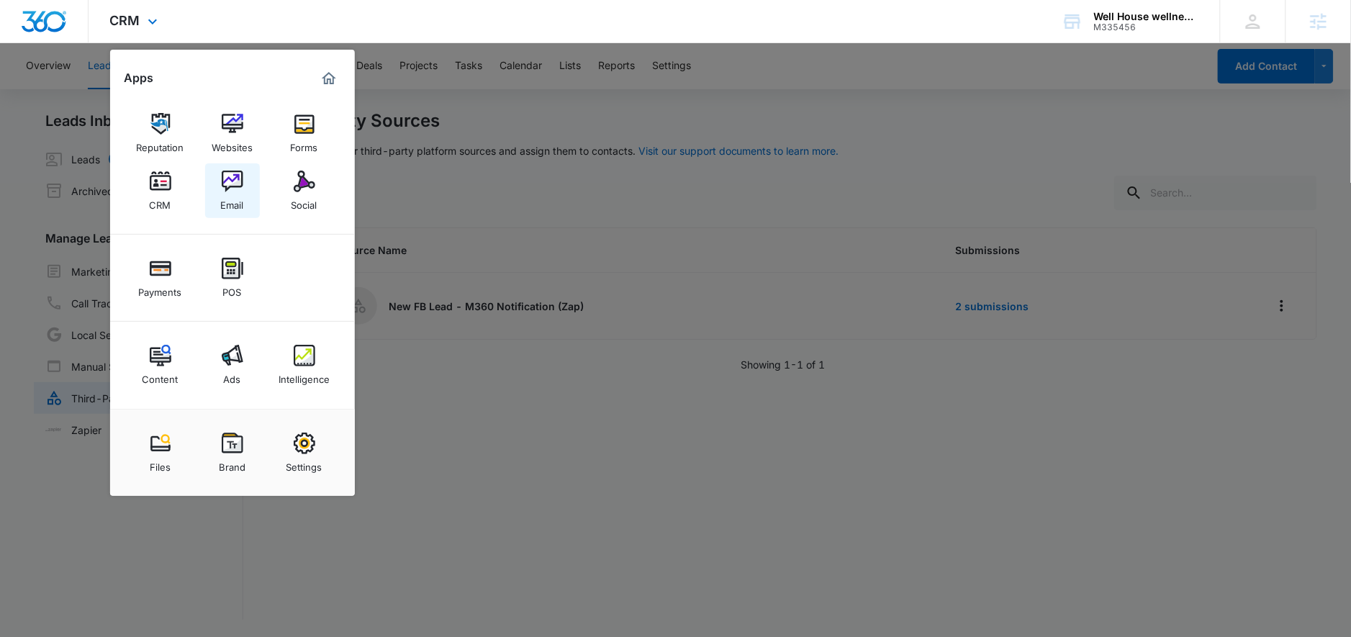
click at [245, 171] on link "Email" at bounding box center [232, 190] width 55 height 55
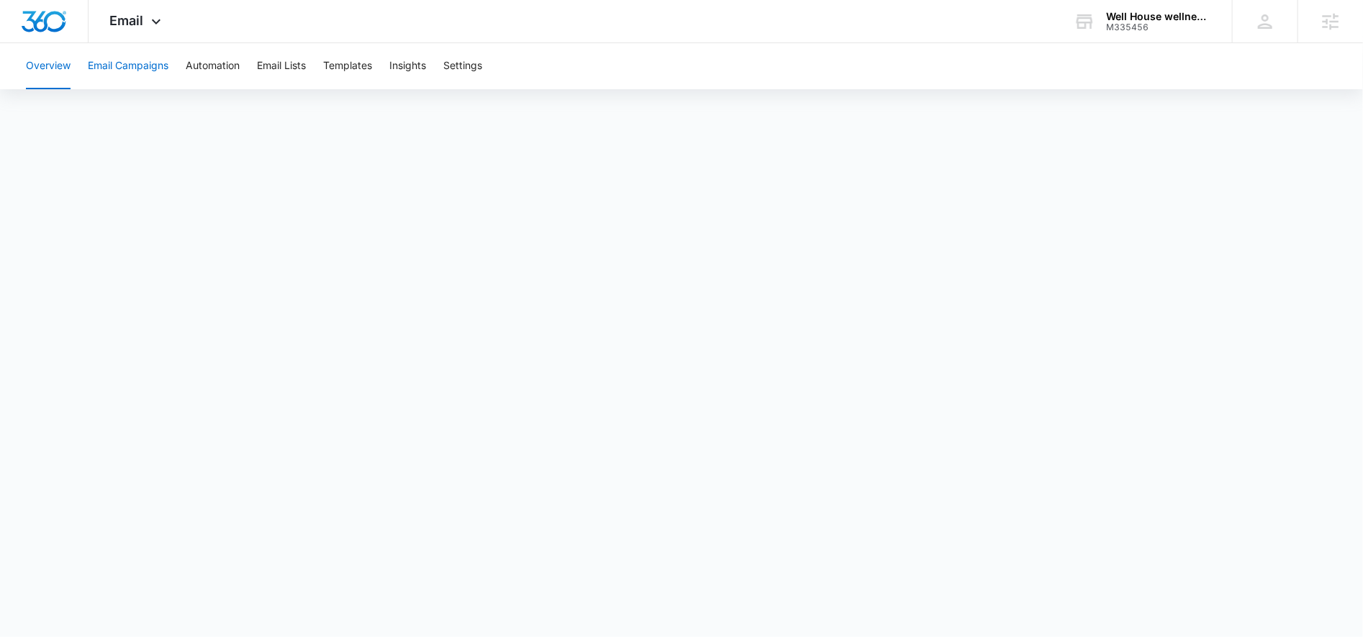
click at [111, 74] on button "Email Campaigns" at bounding box center [128, 66] width 81 height 46
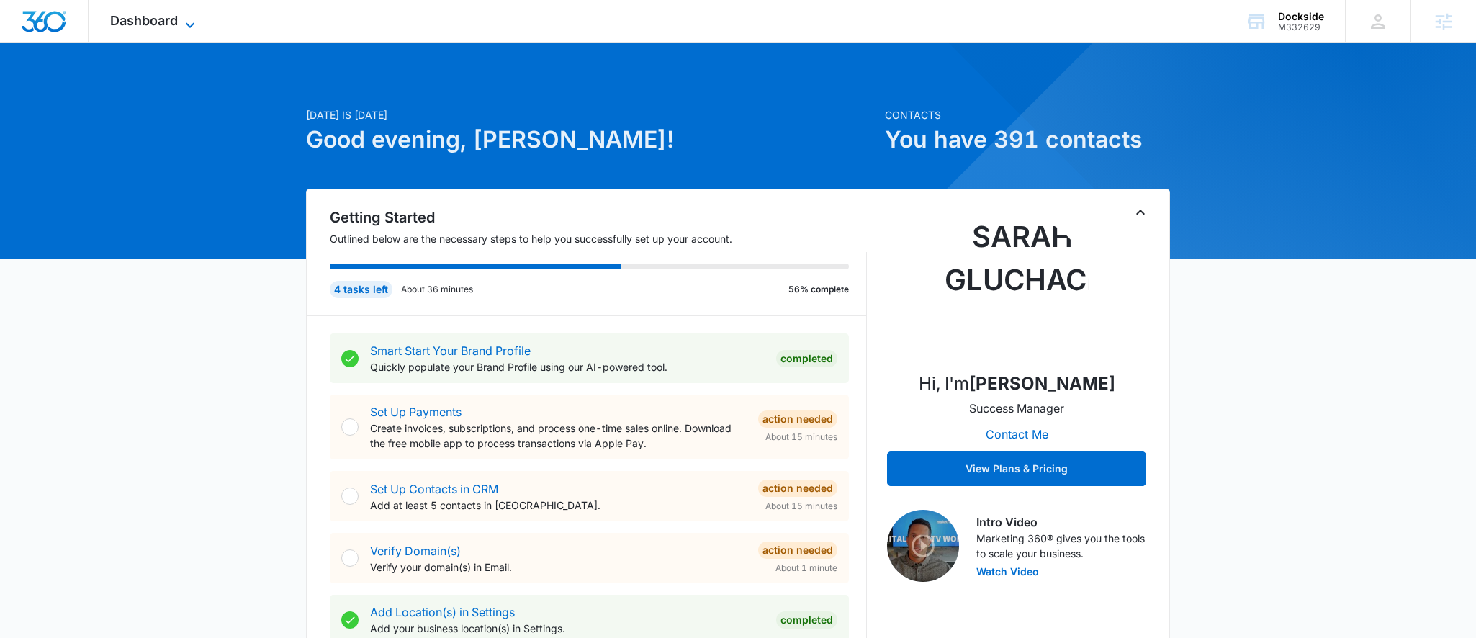
click at [150, 27] on span "Dashboard" at bounding box center [144, 20] width 68 height 15
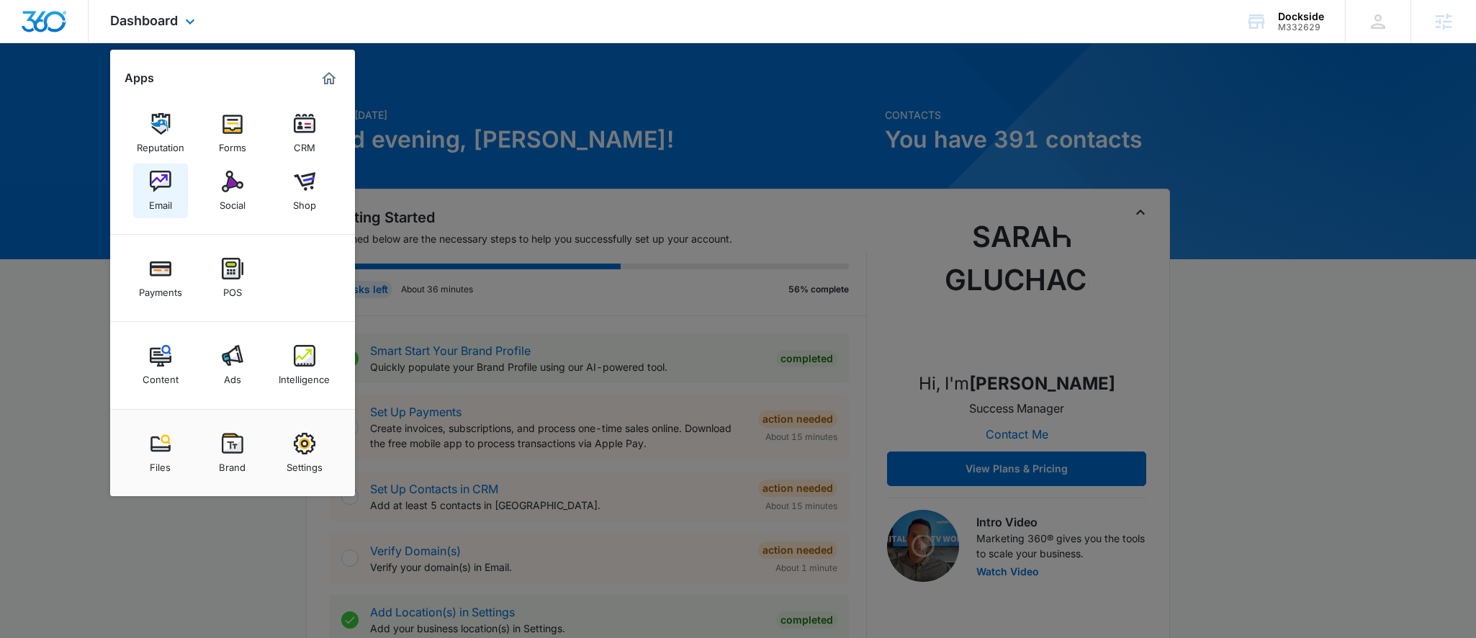
click at [168, 174] on img at bounding box center [161, 182] width 22 height 22
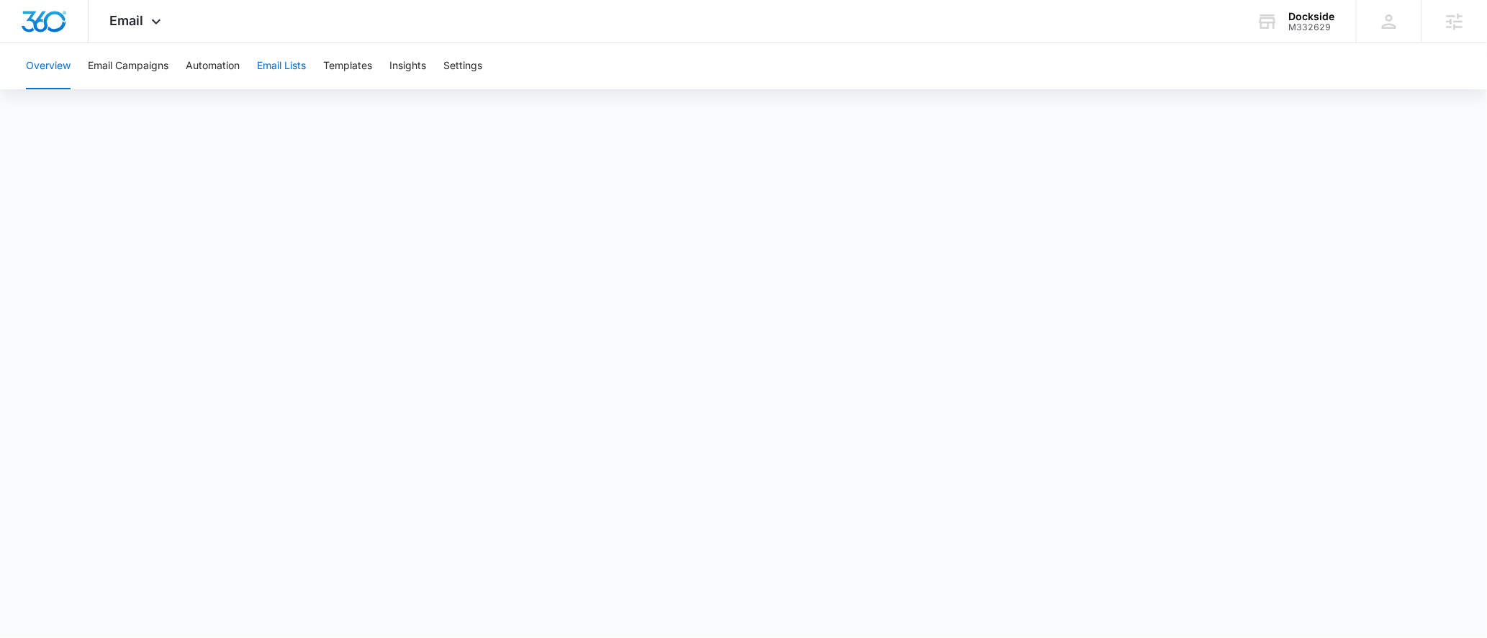
click at [288, 78] on button "Email Lists" at bounding box center [281, 66] width 49 height 46
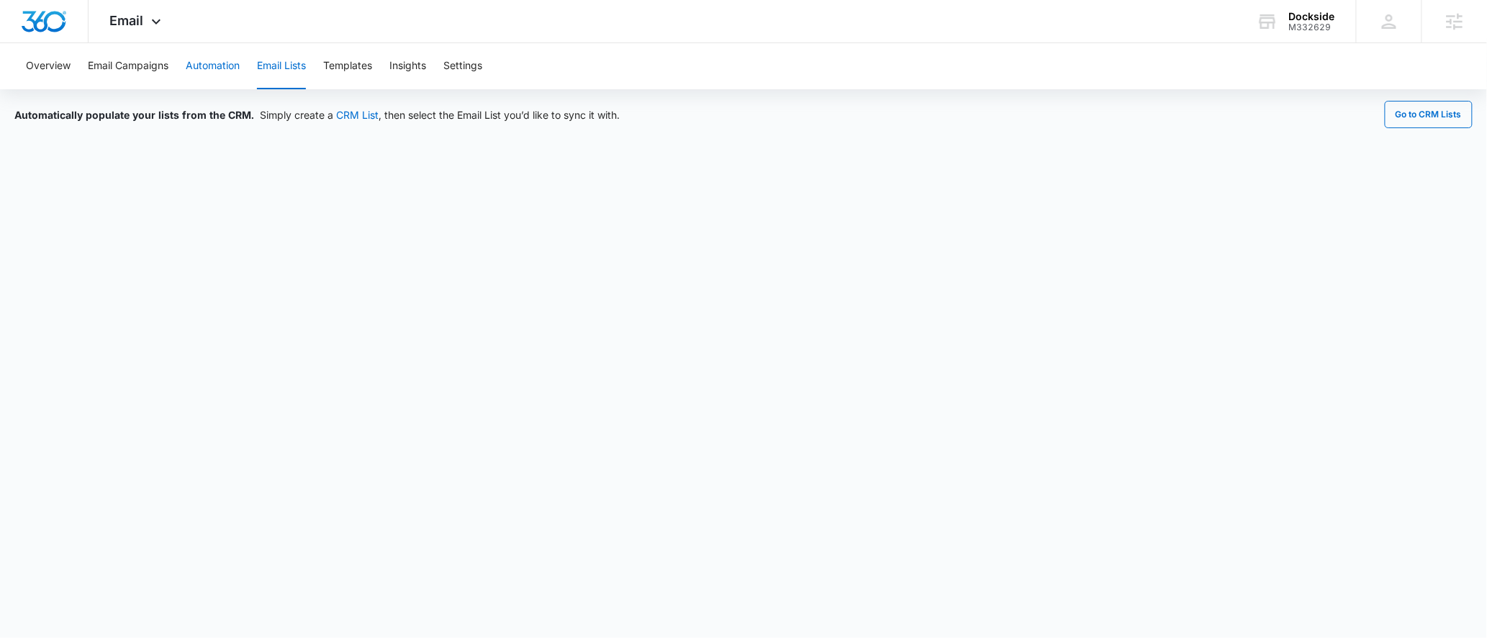
click at [228, 69] on button "Automation" at bounding box center [213, 66] width 54 height 46
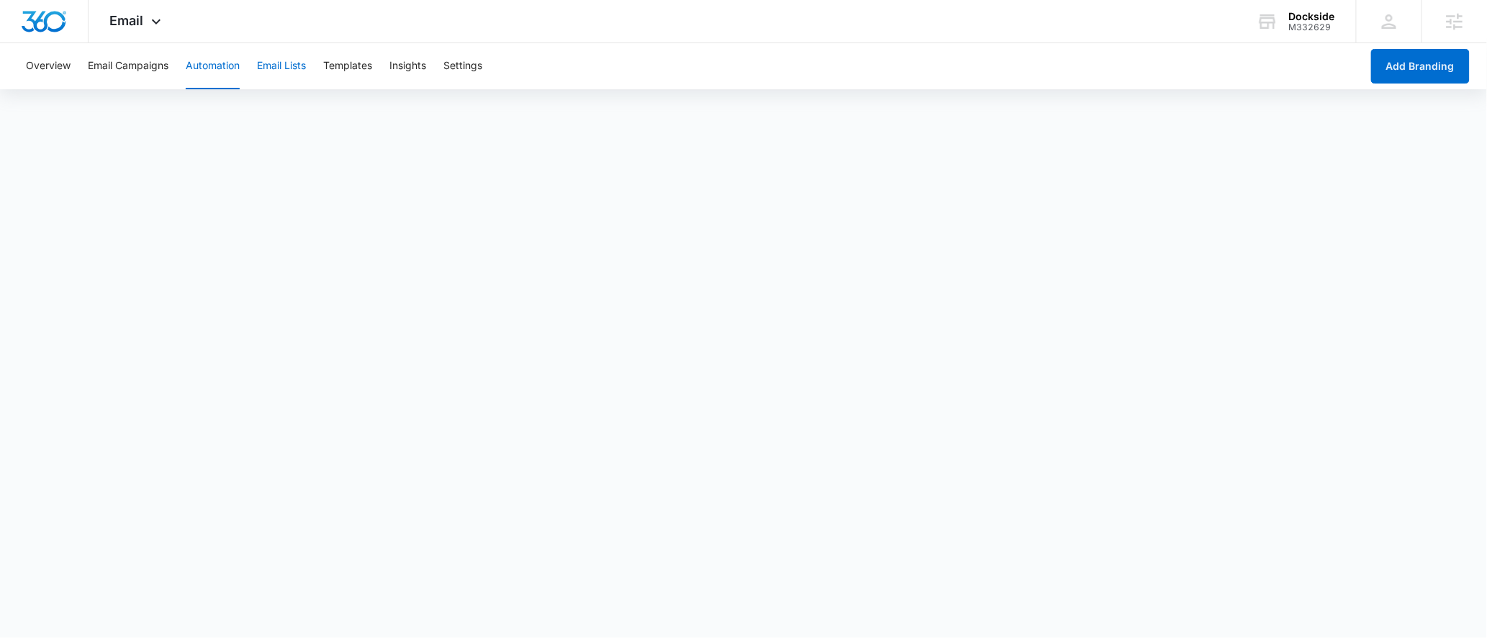
click at [276, 64] on button "Email Lists" at bounding box center [281, 66] width 49 height 46
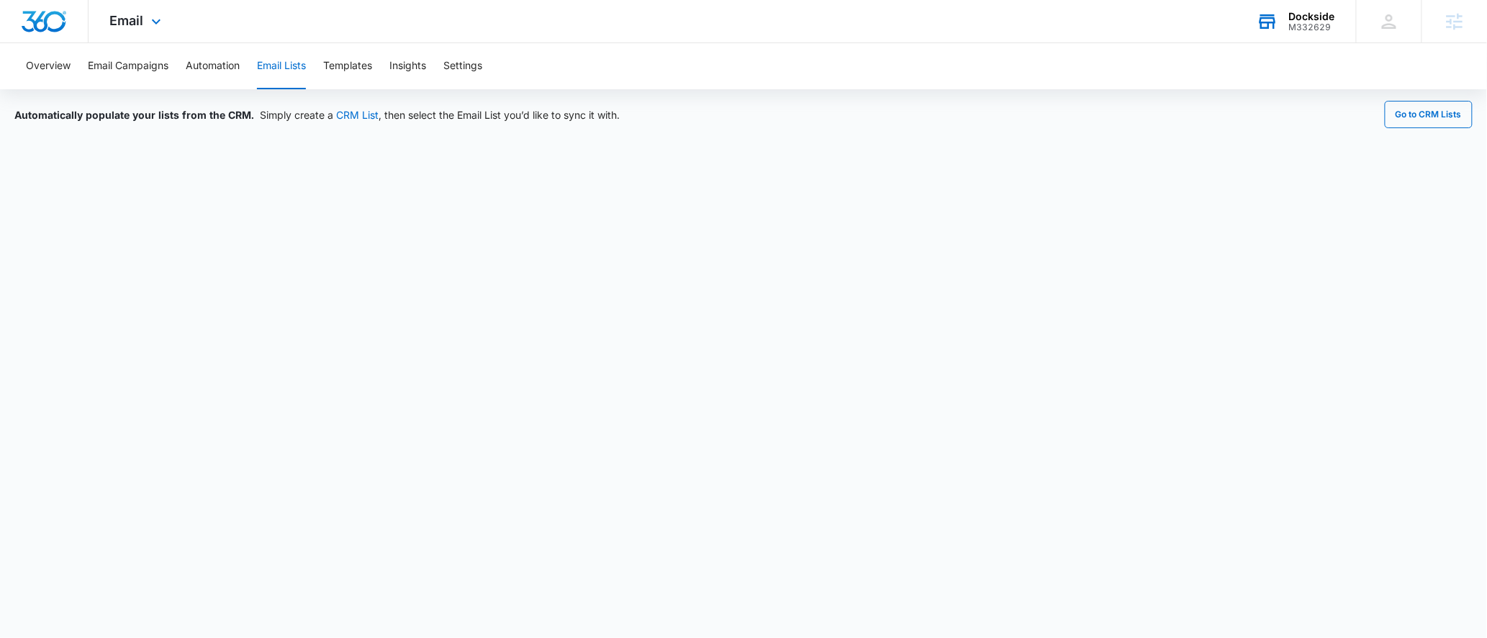
click at [1301, 12] on div "Dockside" at bounding box center [1312, 17] width 46 height 12
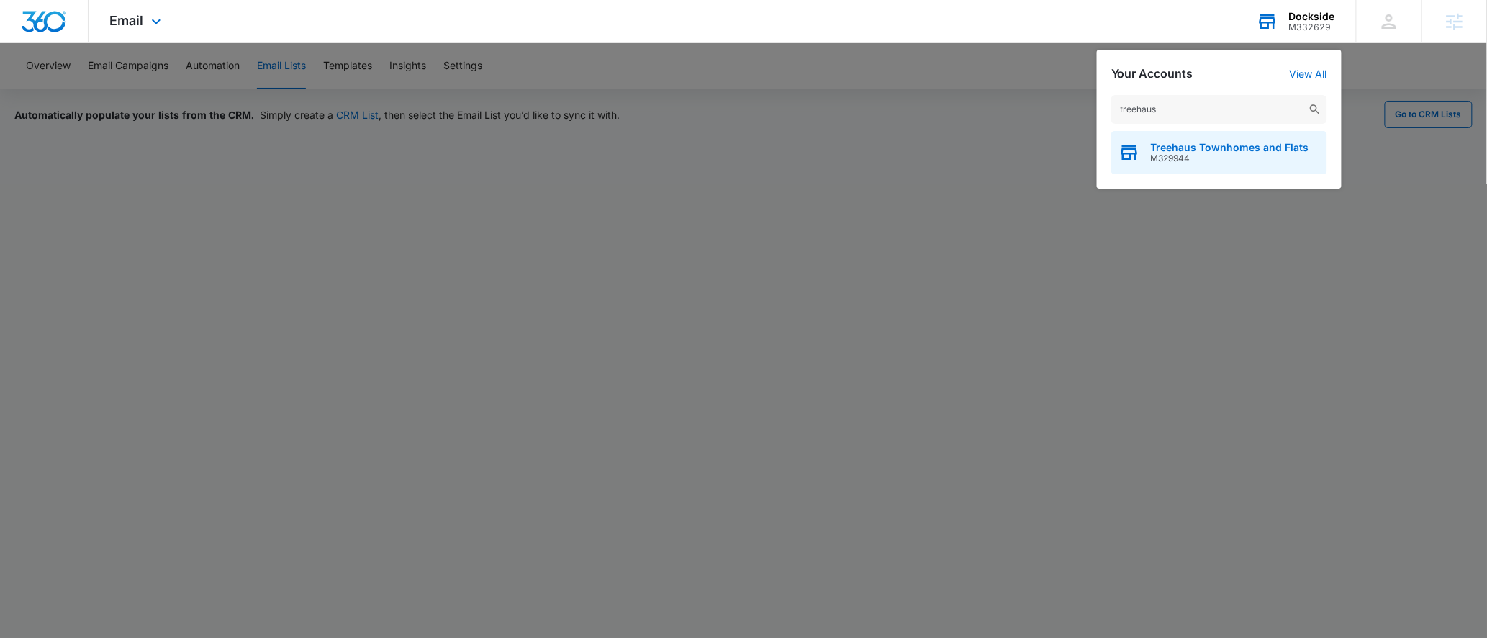
type input "treehaus"
click at [1235, 161] on span "M329944" at bounding box center [1230, 158] width 158 height 10
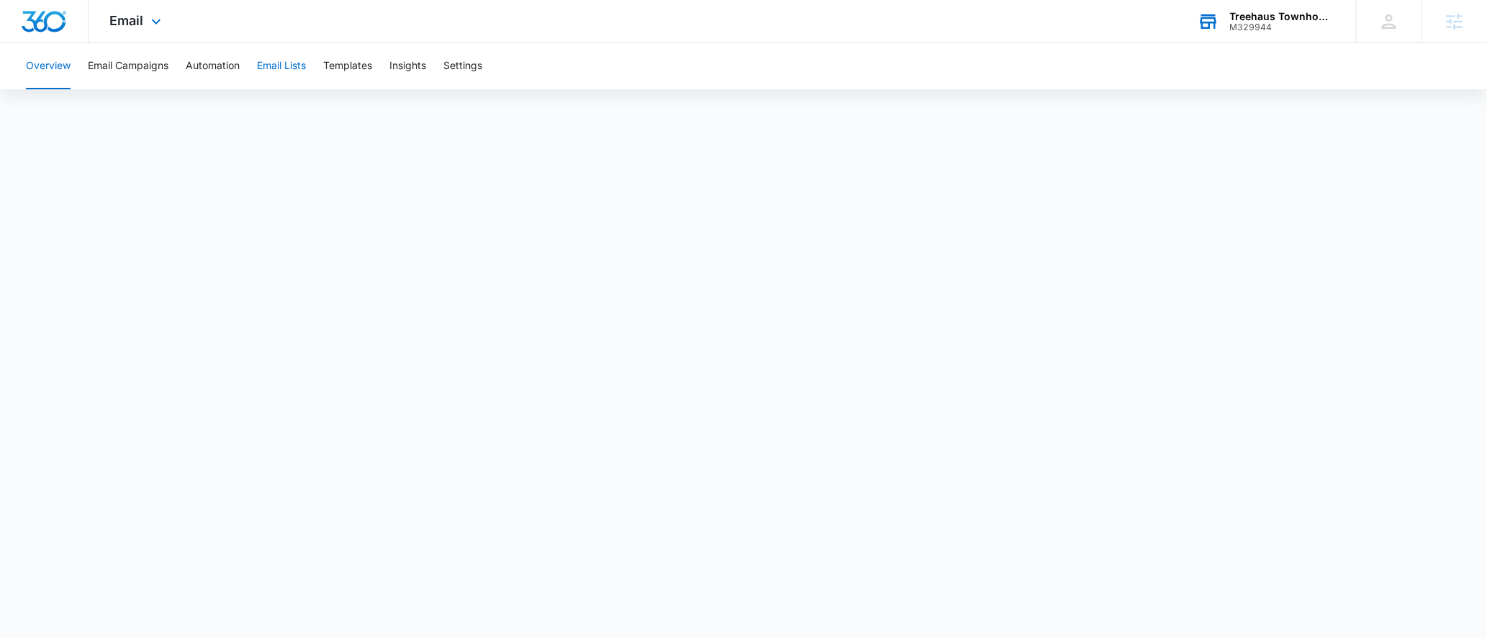
click at [261, 63] on button "Email Lists" at bounding box center [281, 66] width 49 height 46
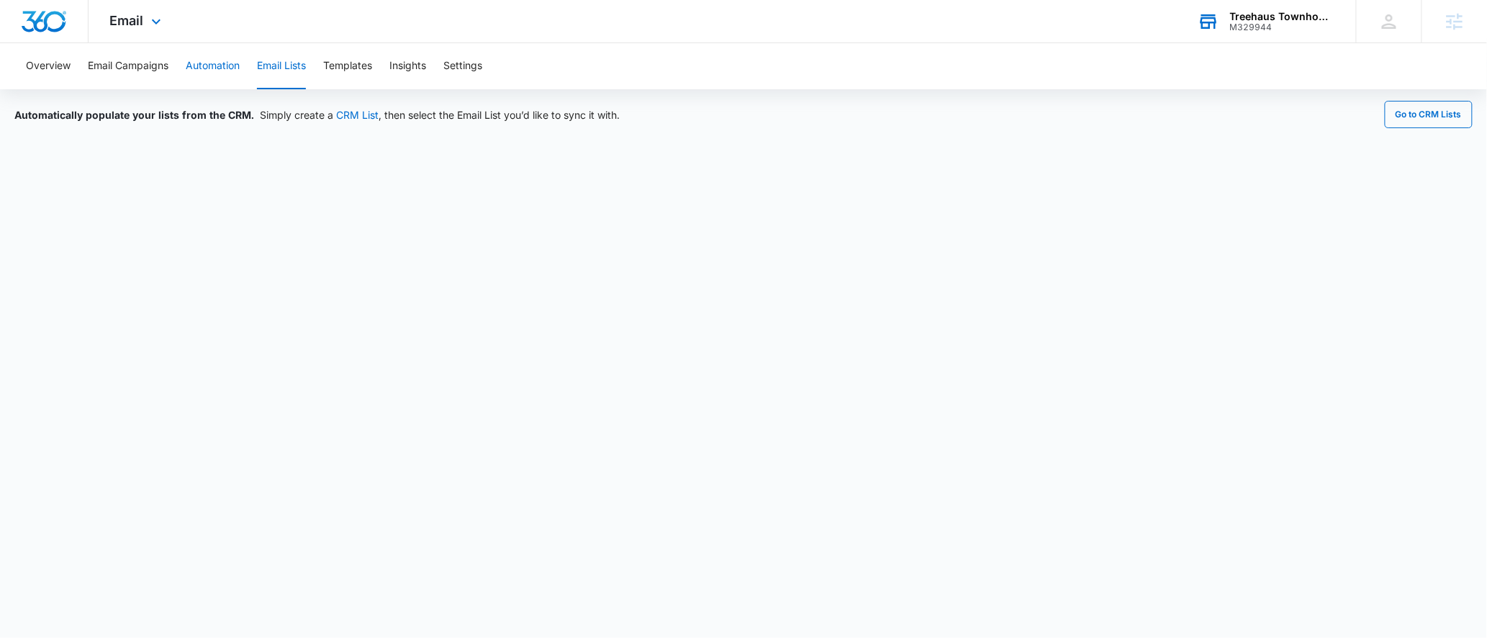
click at [208, 63] on button "Automation" at bounding box center [213, 66] width 54 height 46
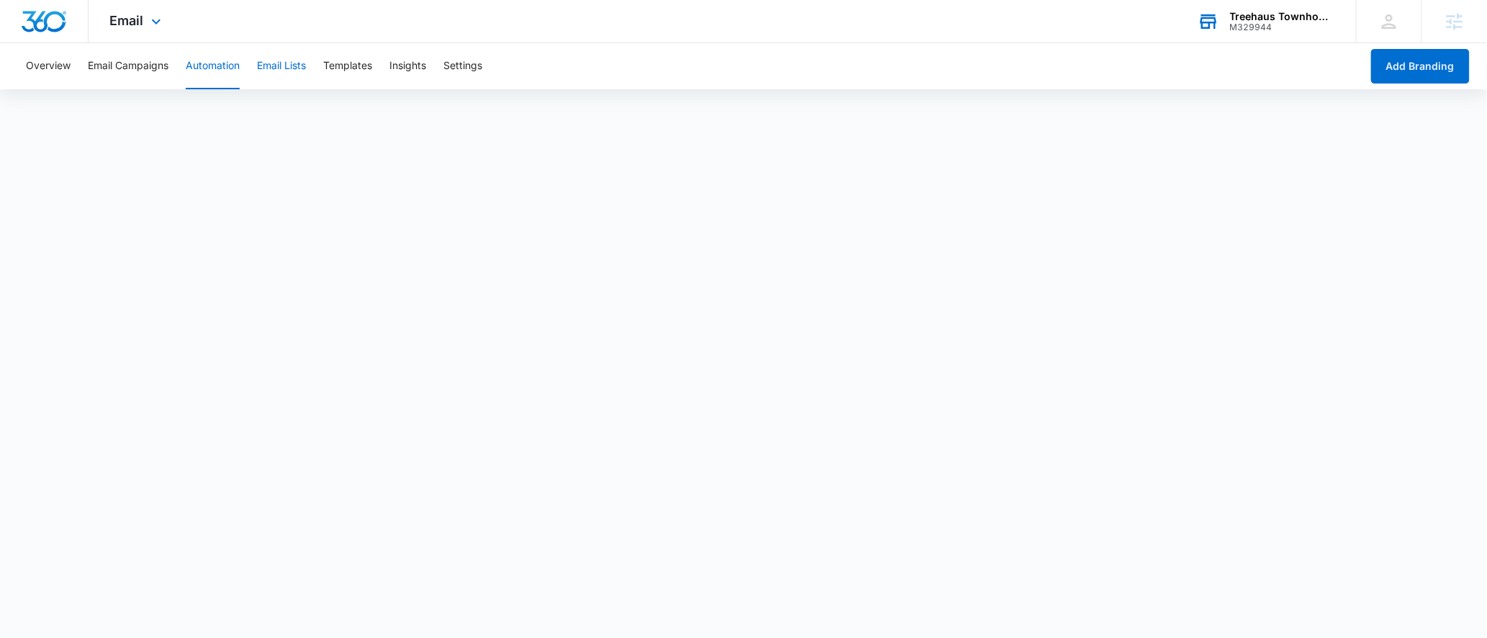
click at [292, 71] on button "Email Lists" at bounding box center [281, 66] width 49 height 46
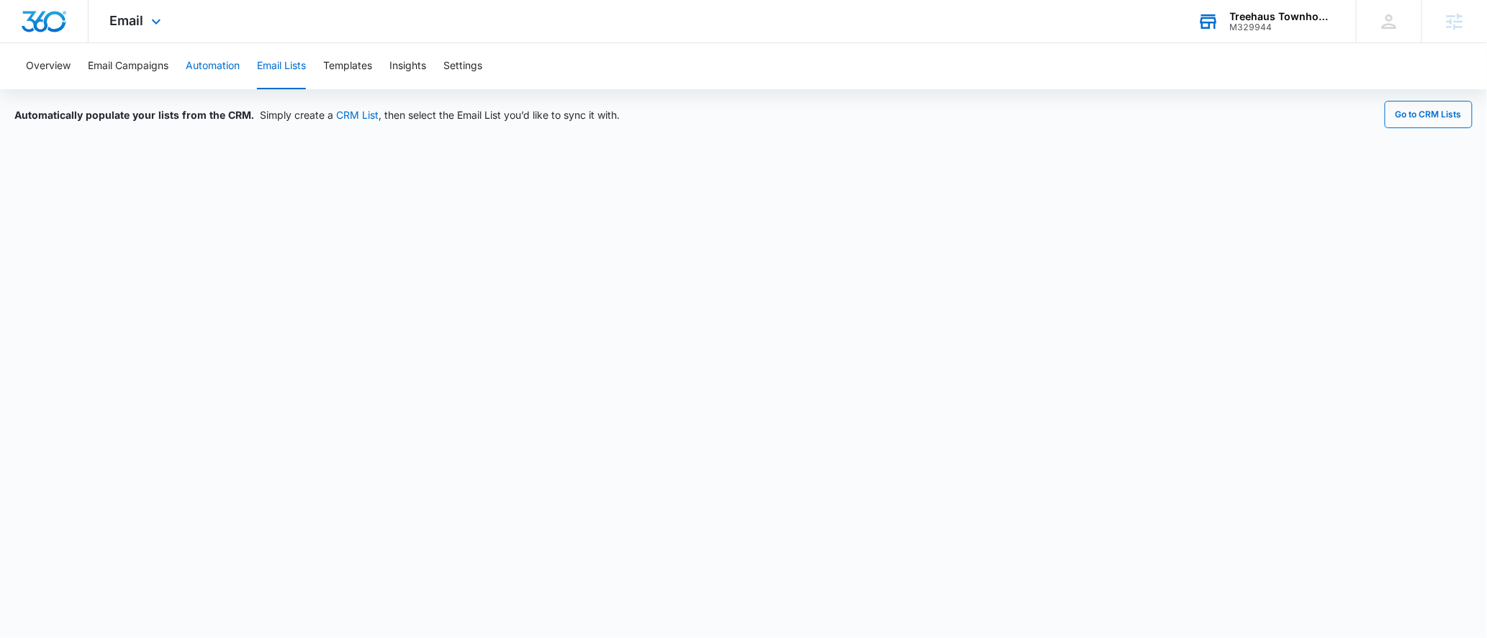
click at [220, 66] on button "Automation" at bounding box center [213, 66] width 54 height 46
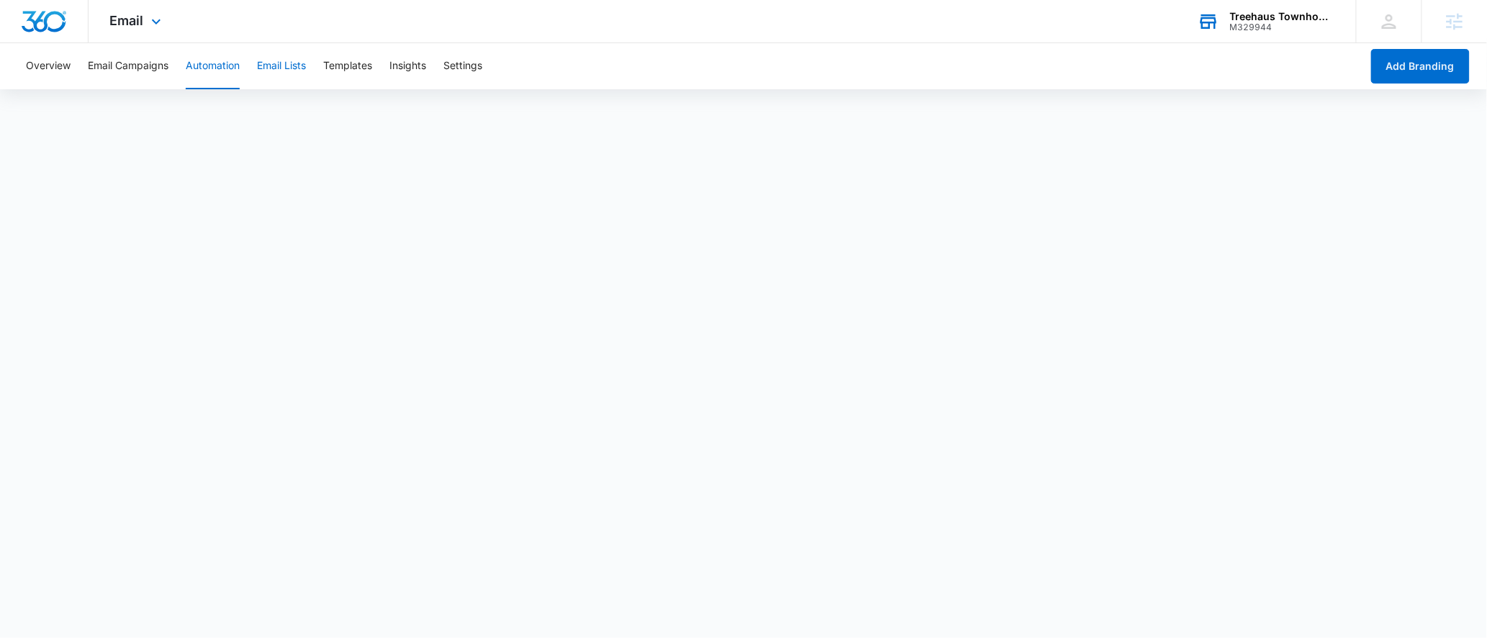
click at [276, 63] on button "Email Lists" at bounding box center [281, 66] width 49 height 46
